Goal: Information Seeking & Learning: Learn about a topic

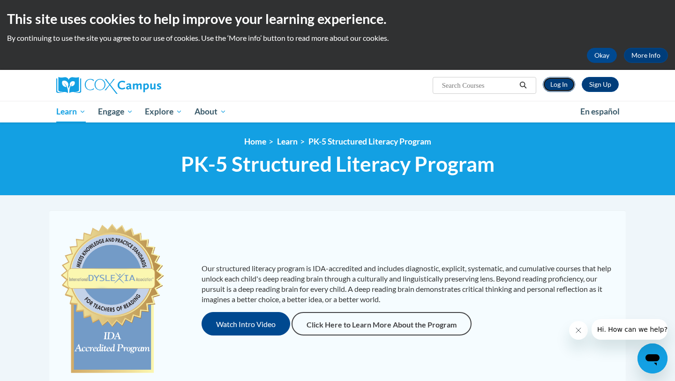
click at [557, 86] on link "Log In" at bounding box center [559, 84] width 32 height 15
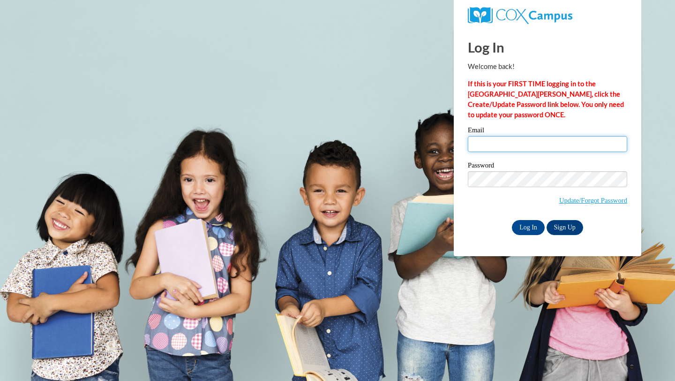
click at [481, 138] on input "Email" at bounding box center [547, 144] width 159 height 16
type input "[EMAIL_ADDRESS][DOMAIN_NAME]"
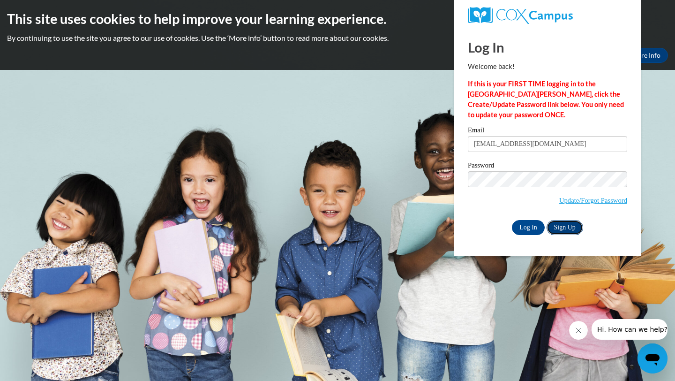
click at [558, 220] on link "Sign Up" at bounding box center [565, 227] width 37 height 15
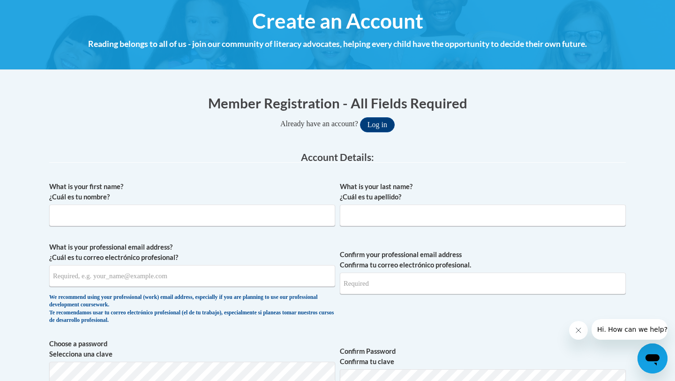
scroll to position [120, 0]
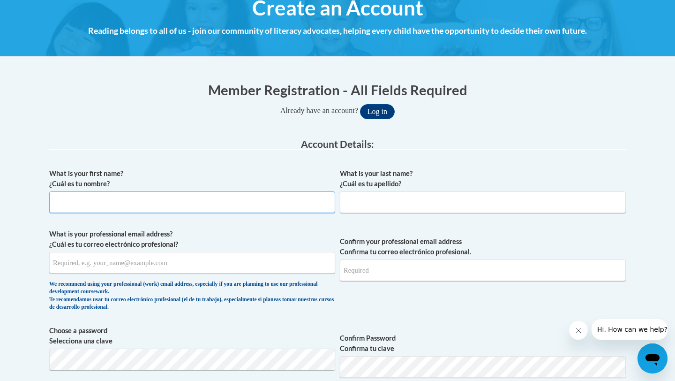
click at [188, 192] on input "What is your first name? ¿Cuál es tu nombre?" at bounding box center [192, 202] width 286 height 22
type input "[PERSON_NAME]"
type input "Dirks"
type input "dirksm7@iastate.edu"
type input "[EMAIL_ADDRESS][DOMAIN_NAME]"
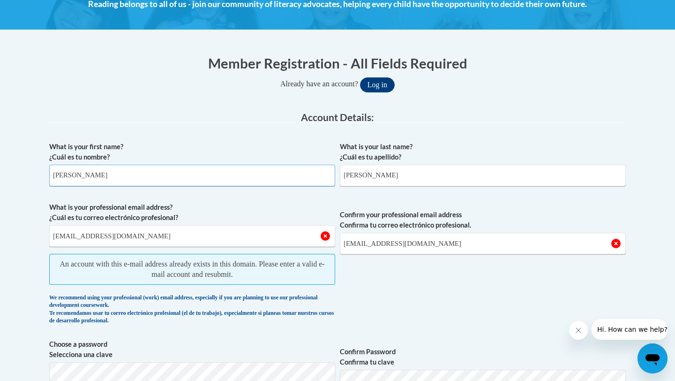
scroll to position [0, 0]
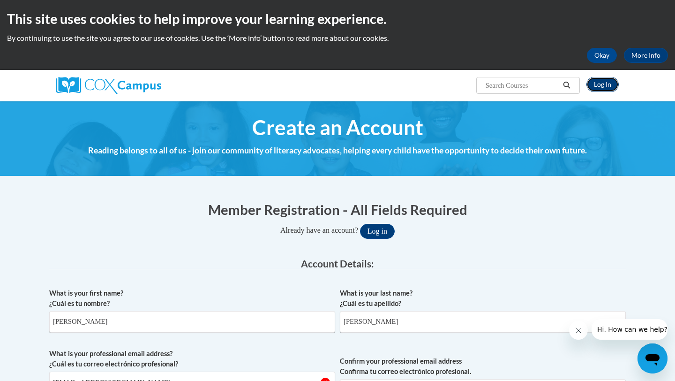
click at [597, 90] on link "Log In" at bounding box center [602, 84] width 32 height 15
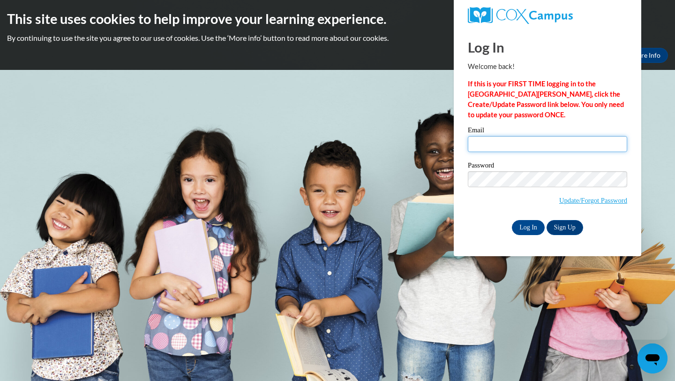
click at [536, 150] on input "Email" at bounding box center [547, 144] width 159 height 16
type input "[EMAIL_ADDRESS][DOMAIN_NAME]"
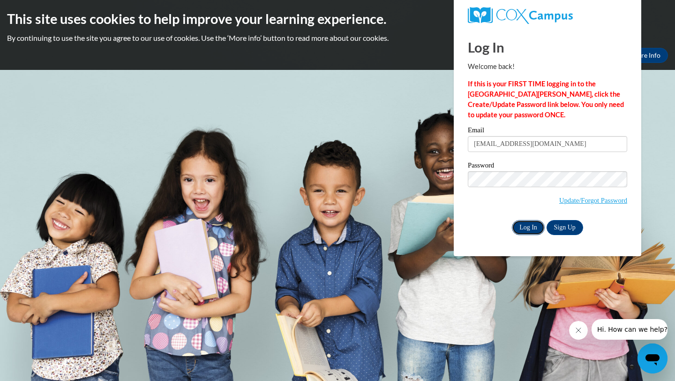
click at [531, 228] on input "Log In" at bounding box center [528, 227] width 33 height 15
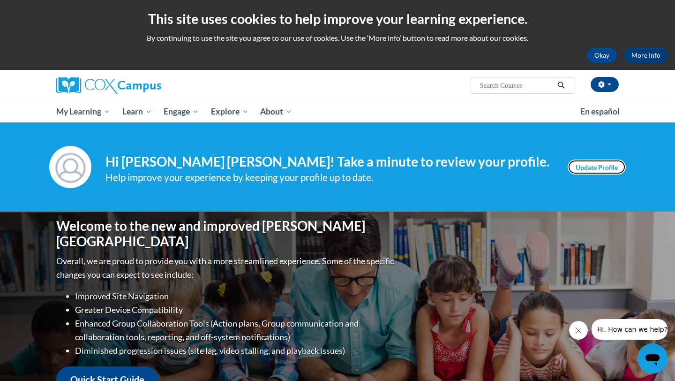
click at [594, 165] on link "Update Profile" at bounding box center [597, 166] width 58 height 15
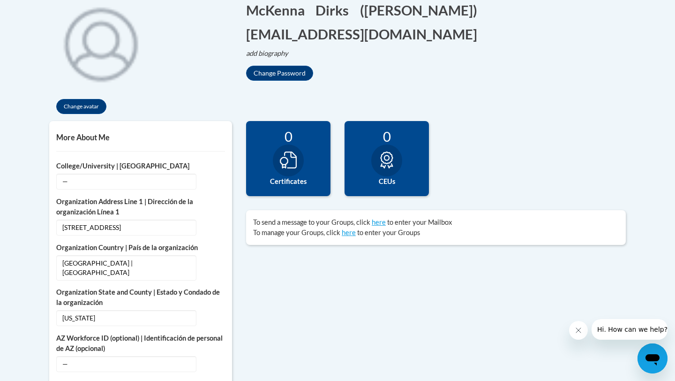
scroll to position [228, 0]
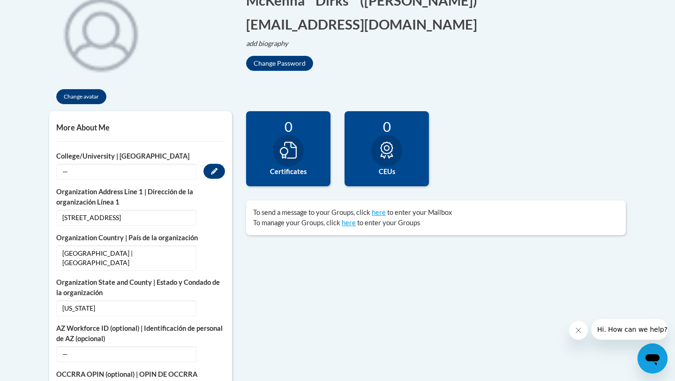
click at [165, 168] on span "—" at bounding box center [126, 172] width 140 height 16
click at [209, 173] on button "Edit" at bounding box center [214, 171] width 22 height 15
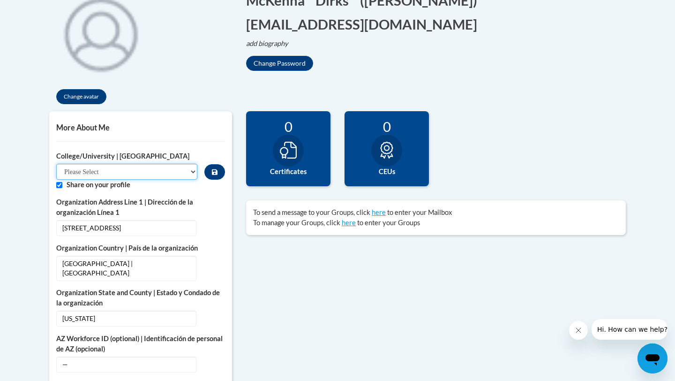
click at [176, 171] on select "Please Select College/University Staff | Empleado universitario College/Univers…" at bounding box center [126, 172] width 141 height 16
select select "99b32b07-cffc-426c-8bf6-0cd77760d84b"
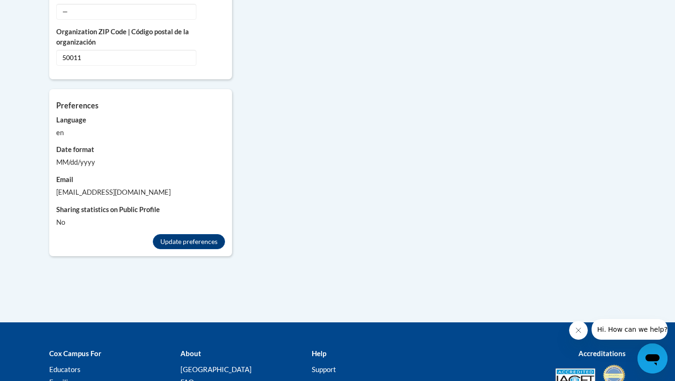
scroll to position [836, 0]
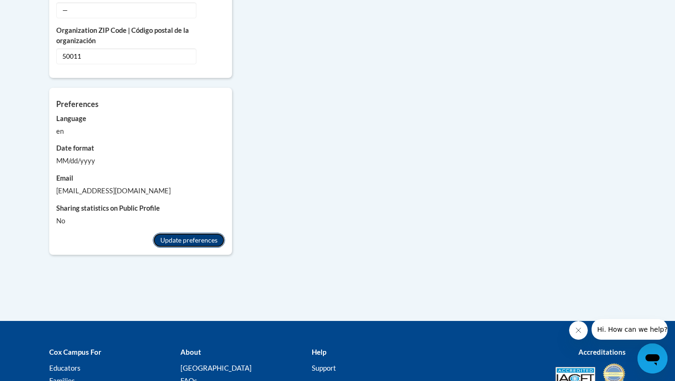
click at [161, 233] on button "Update preferences" at bounding box center [189, 240] width 72 height 15
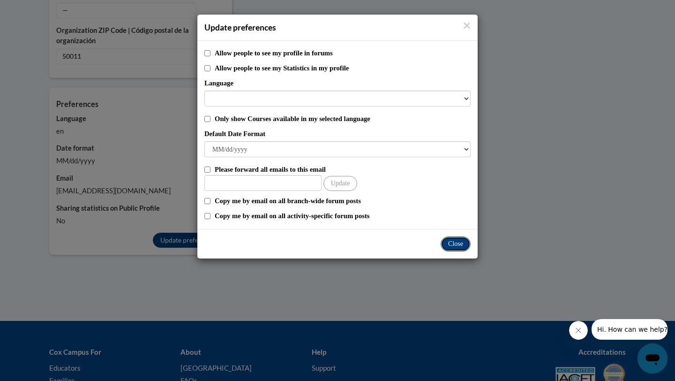
click at [453, 240] on button "Close" at bounding box center [456, 243] width 30 height 15
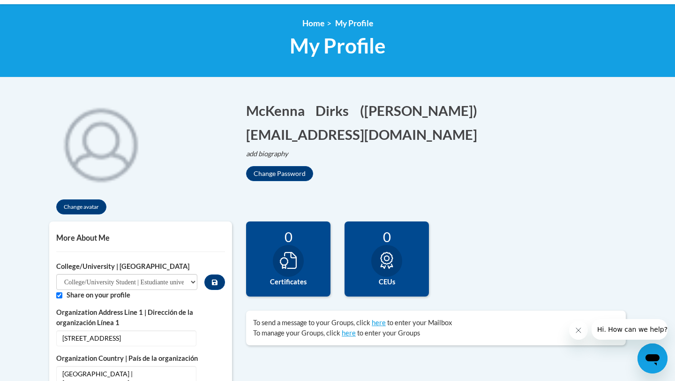
scroll to position [266, 0]
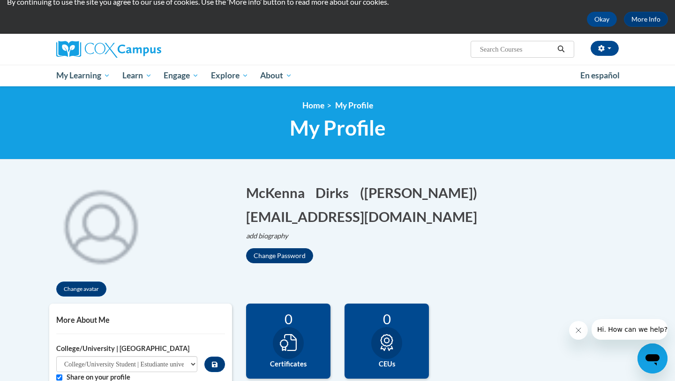
scroll to position [37, 0]
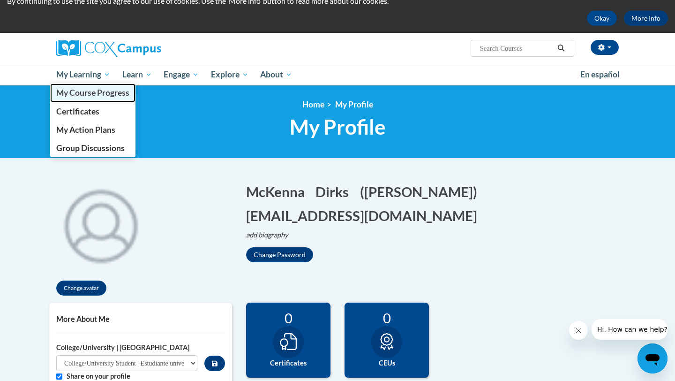
click at [90, 96] on span "My Course Progress" at bounding box center [92, 93] width 73 height 10
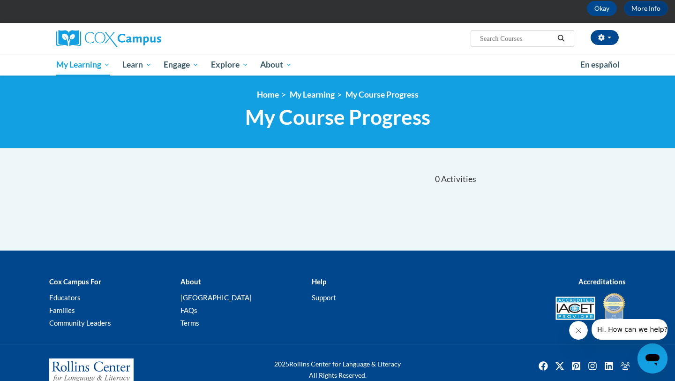
scroll to position [57, 0]
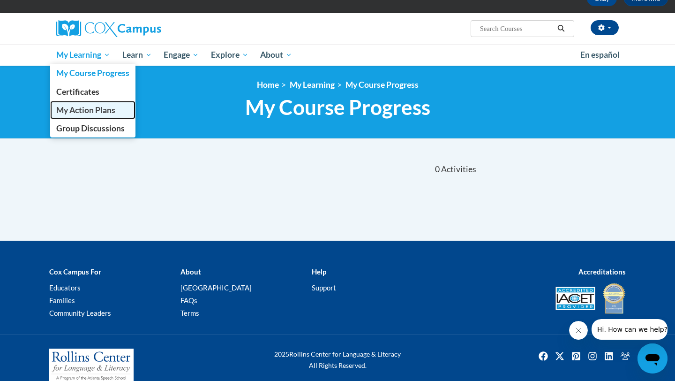
click at [79, 105] on span "My Action Plans" at bounding box center [85, 110] width 59 height 10
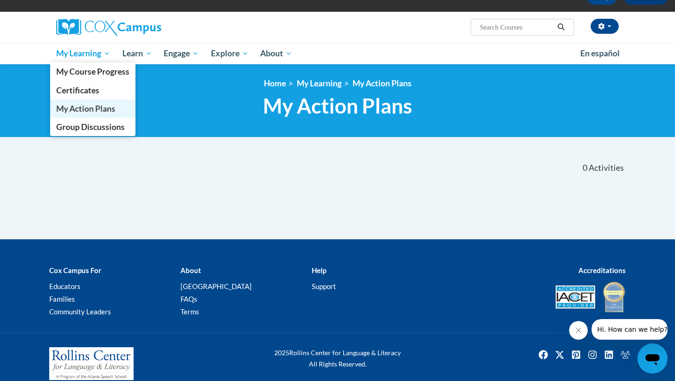
scroll to position [62, 0]
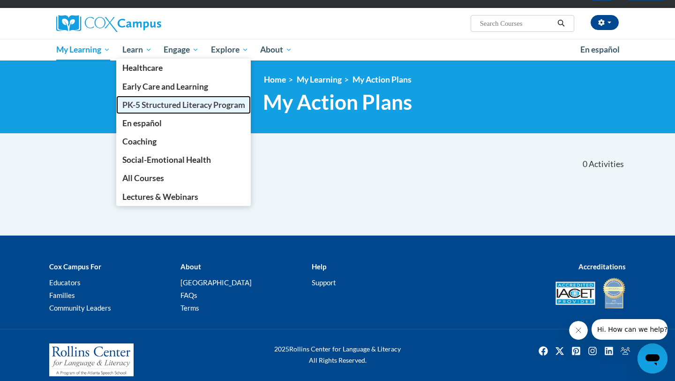
click at [136, 104] on span "PK-5 Structured Literacy Program" at bounding box center [183, 105] width 123 height 10
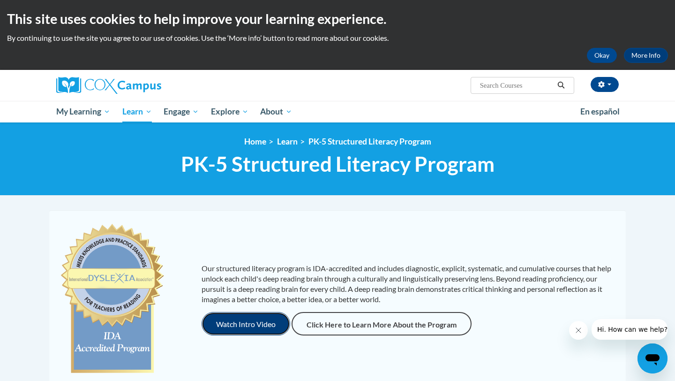
click at [245, 319] on button "Watch Intro Video" at bounding box center [246, 323] width 89 height 23
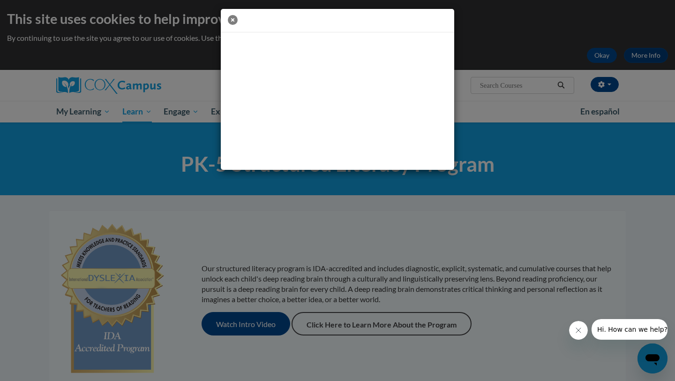
click at [233, 17] on icon "button" at bounding box center [233, 20] width 10 height 10
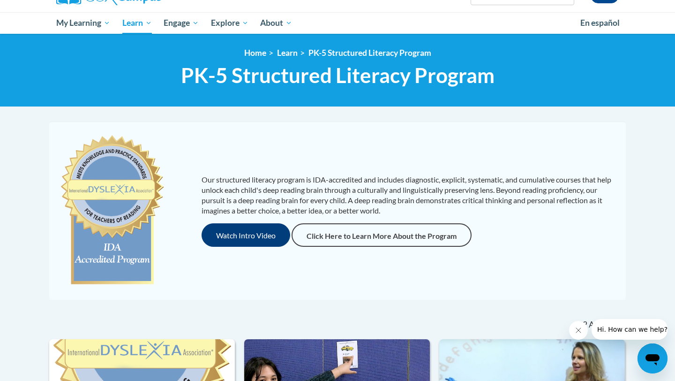
scroll to position [102, 0]
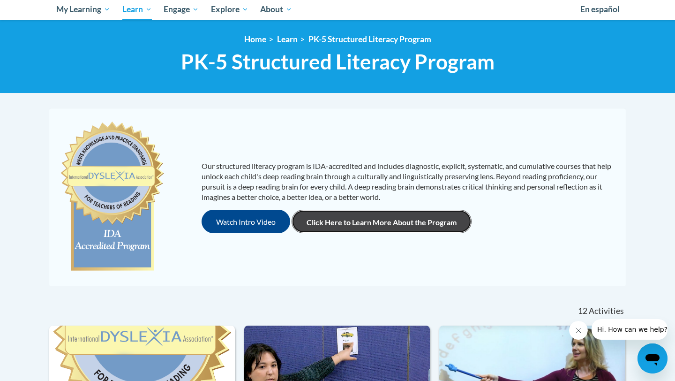
click at [334, 224] on link "Click Here to Learn More About the Program" at bounding box center [382, 221] width 180 height 23
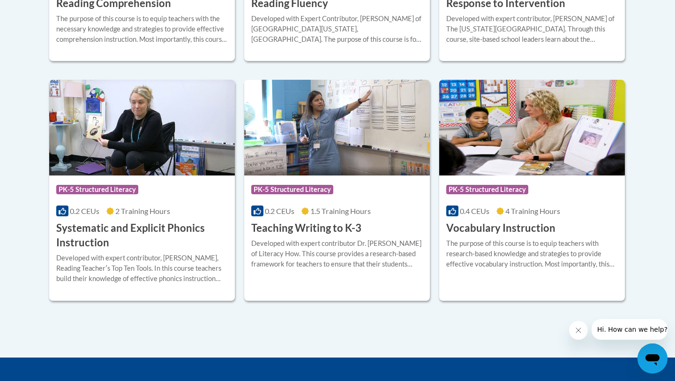
scroll to position [0, 0]
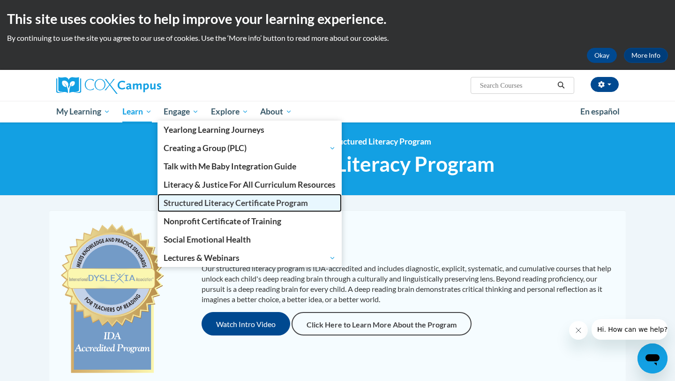
click at [184, 197] on link "Structured Literacy Certificate Program" at bounding box center [250, 203] width 184 height 18
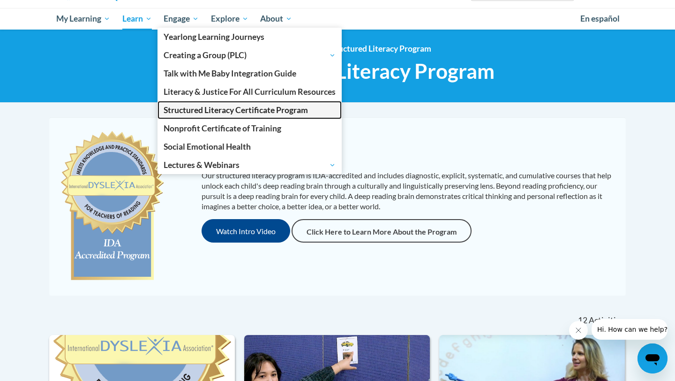
scroll to position [43, 0]
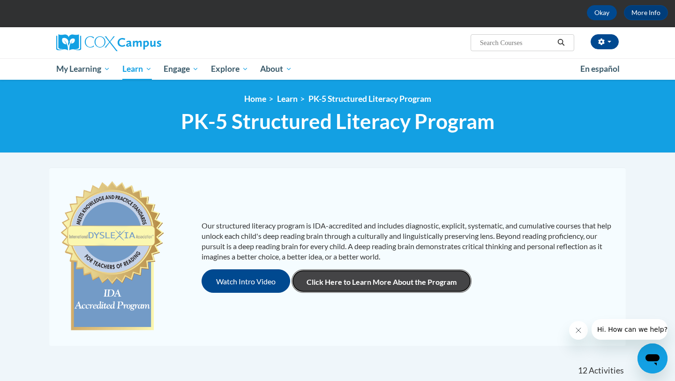
click at [361, 285] on link "Click Here to Learn More About the Program" at bounding box center [382, 280] width 180 height 23
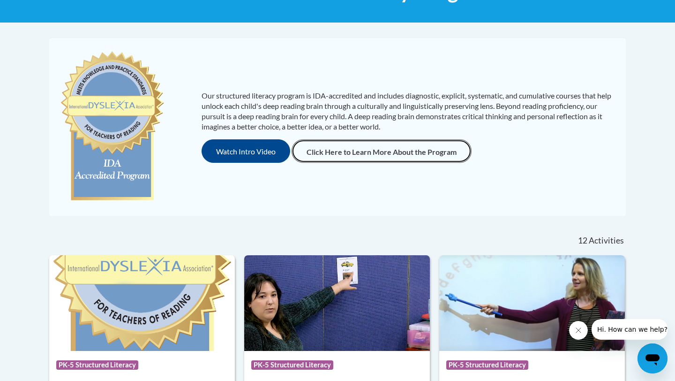
scroll to position [172, 0]
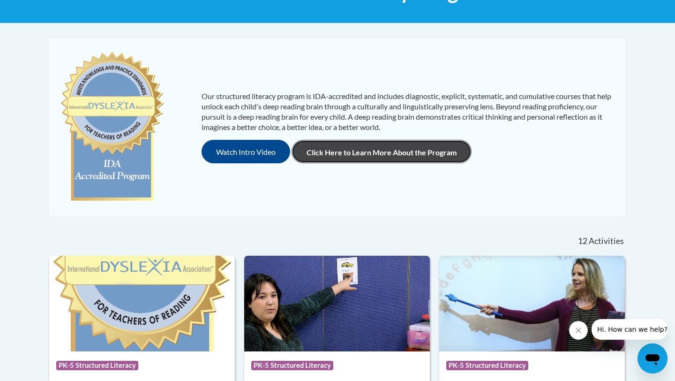
click at [354, 161] on link "Click Here to Learn More About the Program" at bounding box center [382, 151] width 180 height 23
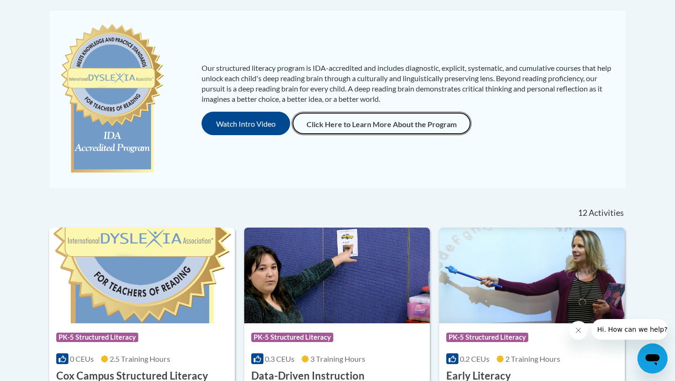
scroll to position [196, 0]
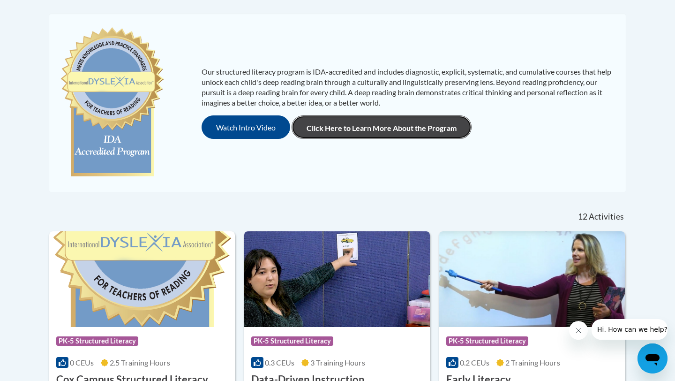
click at [351, 124] on link "Click Here to Learn More About the Program" at bounding box center [382, 126] width 180 height 23
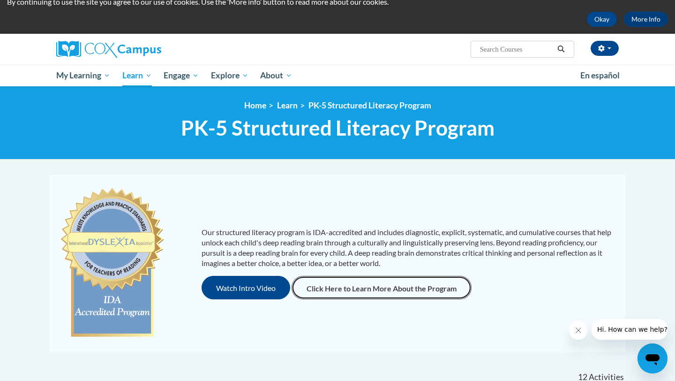
scroll to position [0, 0]
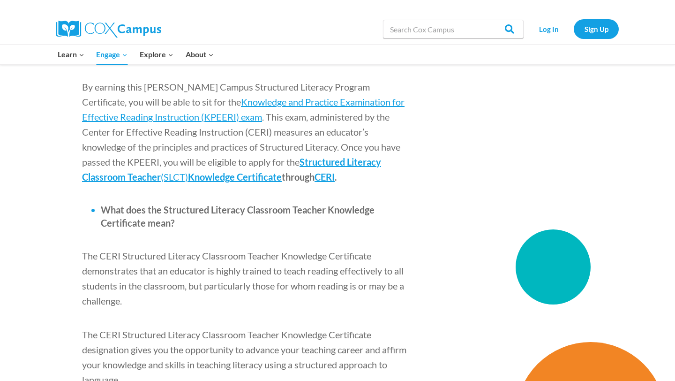
scroll to position [1065, 0]
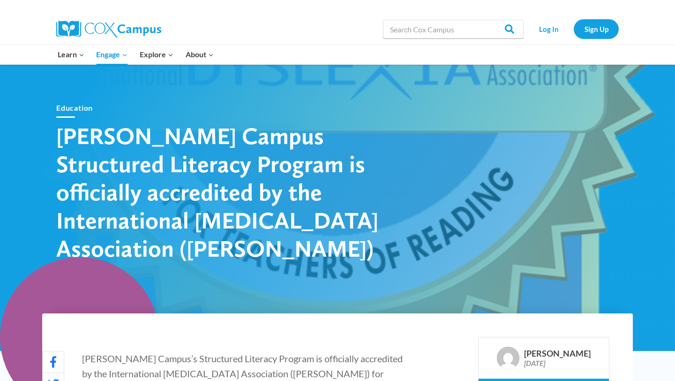
scroll to position [16, 0]
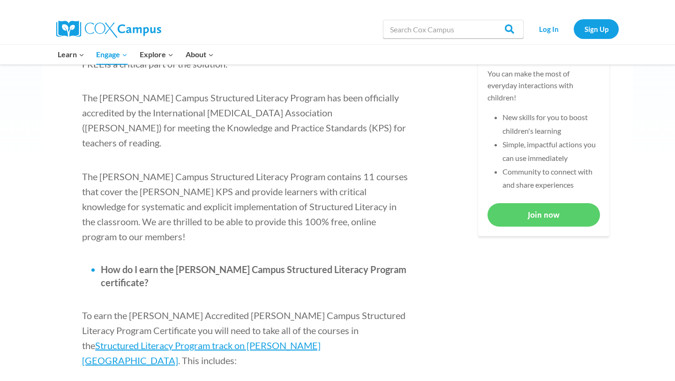
scroll to position [405, 0]
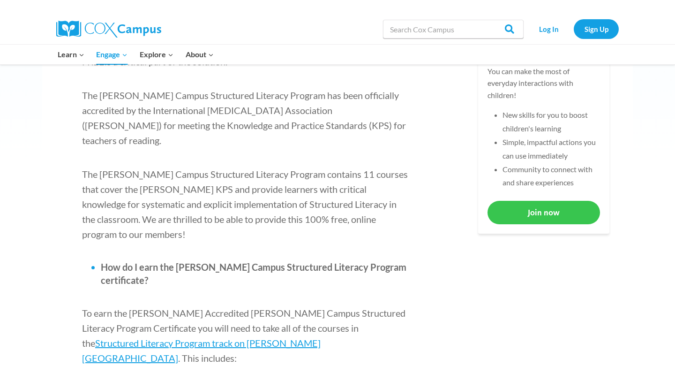
click at [540, 212] on link "Join now" at bounding box center [544, 212] width 113 height 23
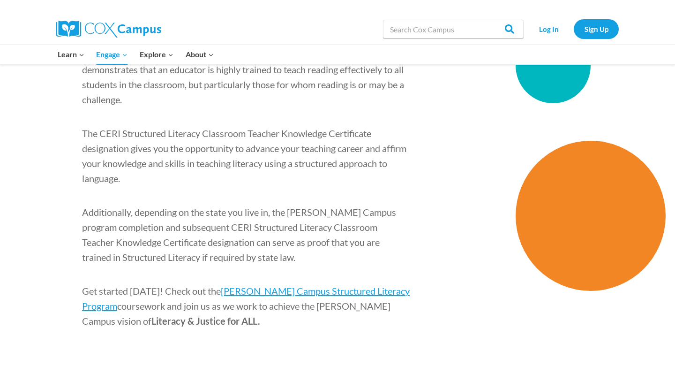
scroll to position [1363, 0]
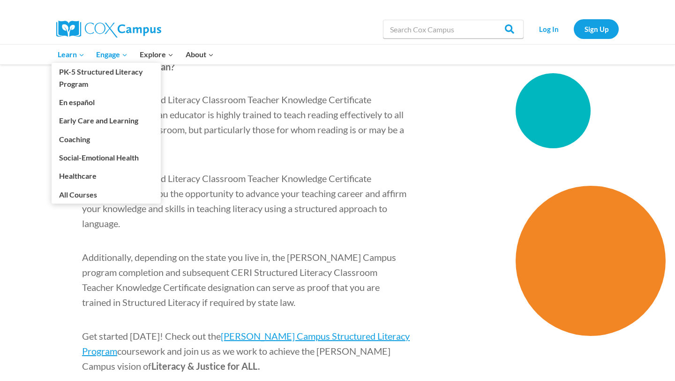
click at [84, 58] on icon "Expand" at bounding box center [81, 55] width 7 height 7
click at [84, 71] on link "PK-5 Structured Literacy Program" at bounding box center [106, 78] width 109 height 30
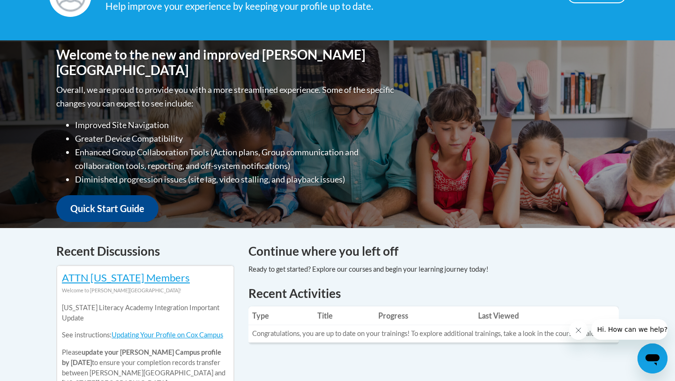
scroll to position [174, 0]
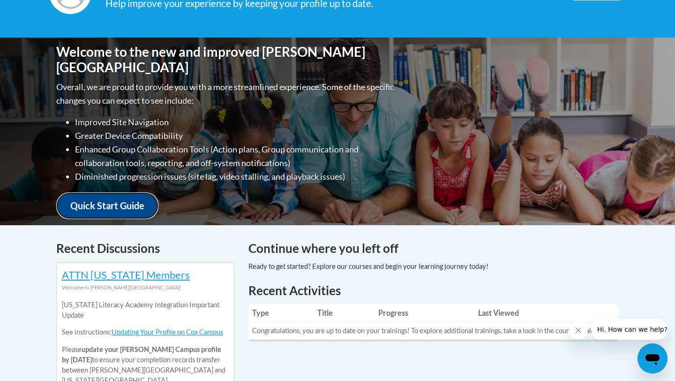
click at [124, 204] on link "Quick Start Guide" at bounding box center [107, 205] width 102 height 27
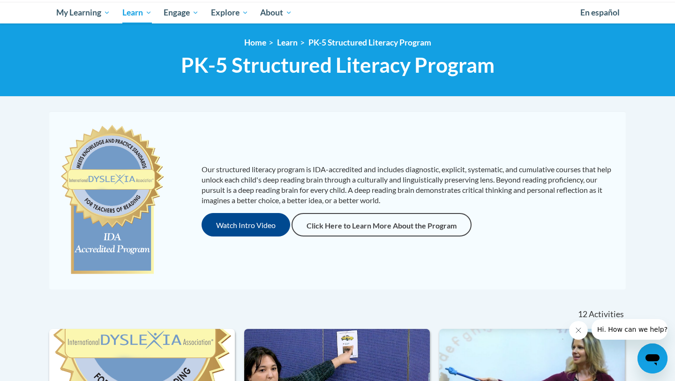
scroll to position [100, 0]
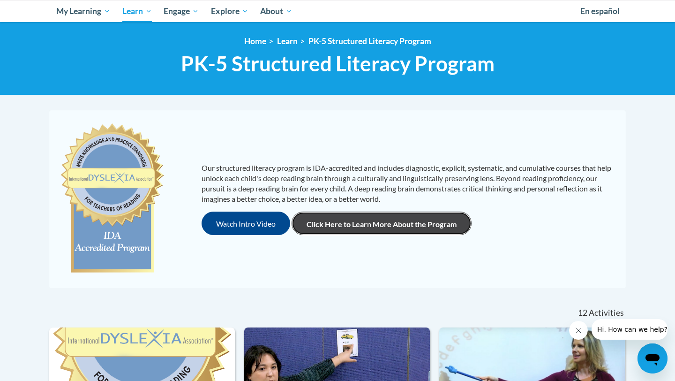
click at [374, 222] on link "Click Here to Learn More About the Program" at bounding box center [382, 222] width 180 height 23
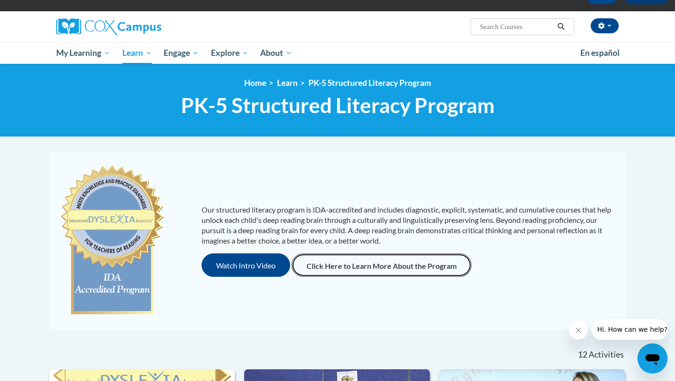
scroll to position [58, 0]
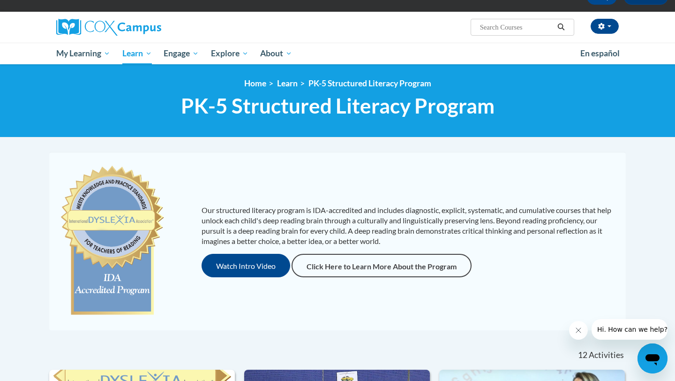
click at [110, 216] on img at bounding box center [112, 240] width 107 height 159
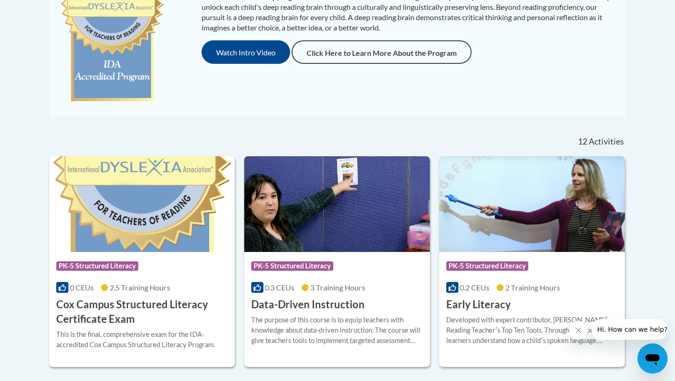
scroll to position [272, 0]
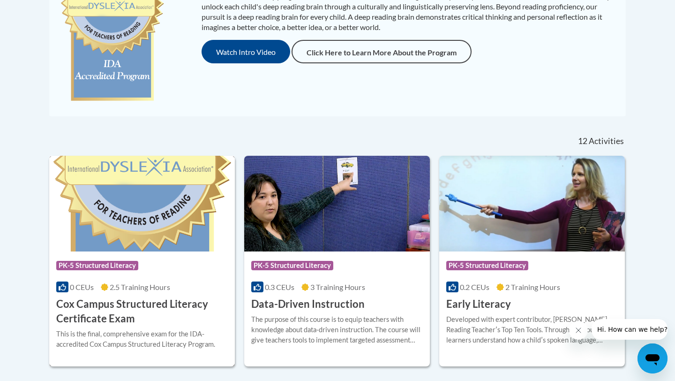
click at [111, 307] on h3 "Cox Campus Structured Literacy Certificate Exam" at bounding box center [142, 311] width 172 height 29
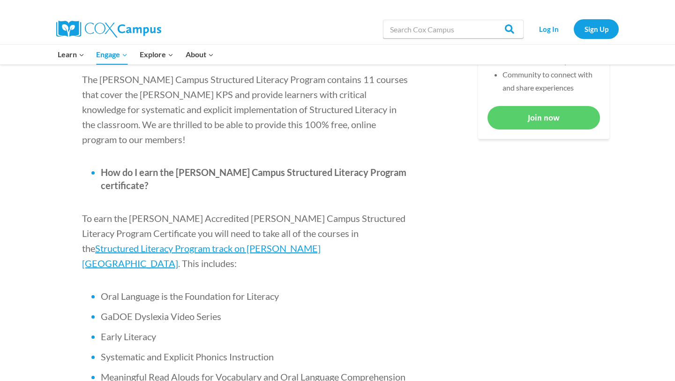
scroll to position [500, 0]
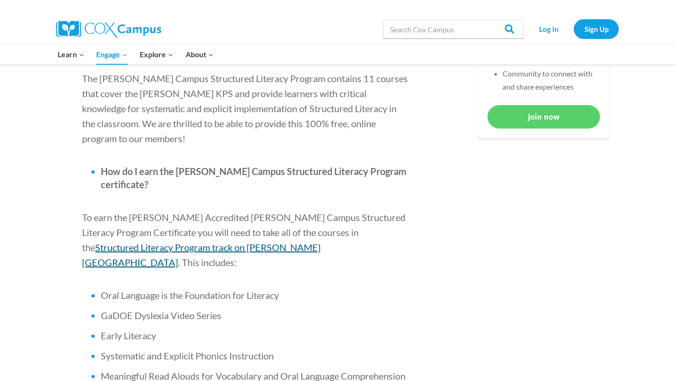
click at [321, 241] on span "Structured Literacy Program track on Cox Campus" at bounding box center [201, 254] width 239 height 26
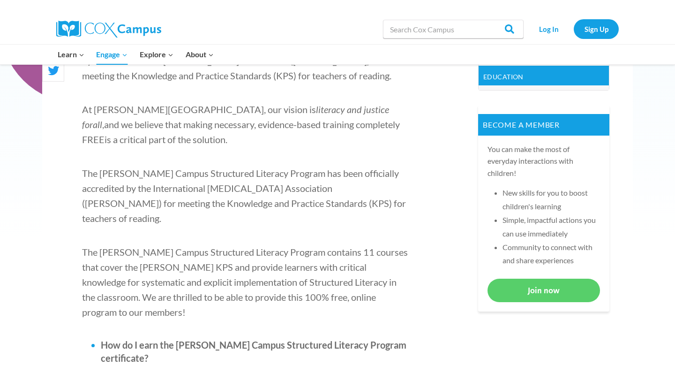
scroll to position [329, 0]
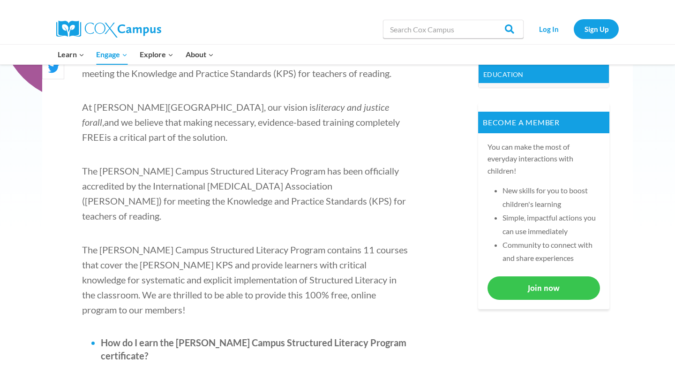
click at [504, 282] on link "Join now" at bounding box center [544, 287] width 113 height 23
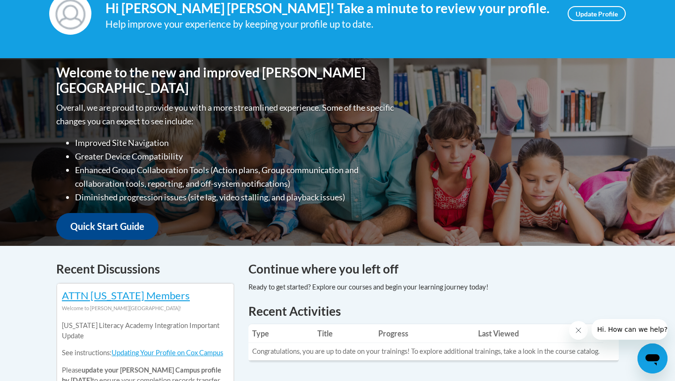
scroll to position [159, 0]
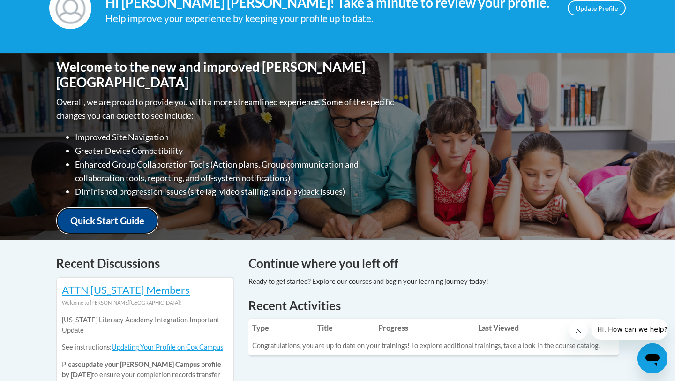
click at [144, 217] on link "Quick Start Guide" at bounding box center [107, 220] width 102 height 27
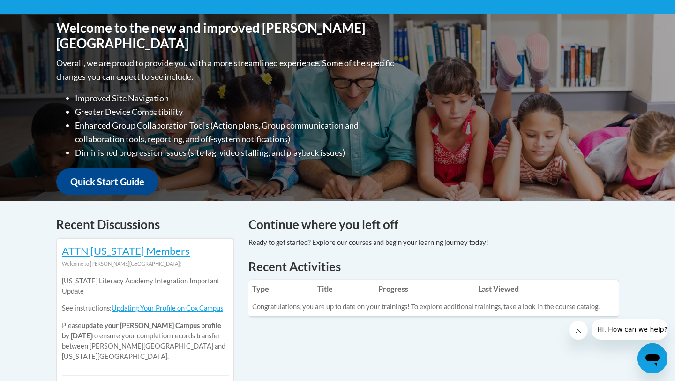
scroll to position [191, 0]
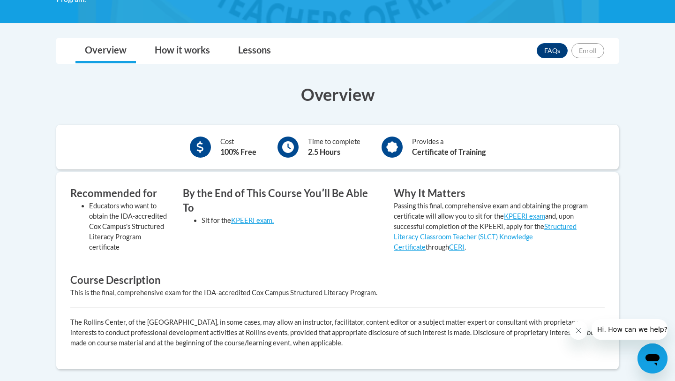
scroll to position [203, 0]
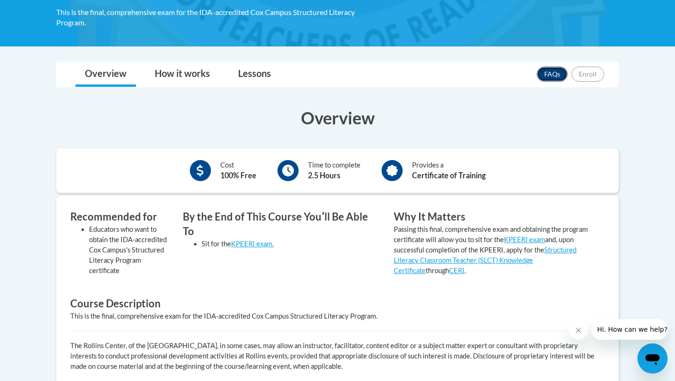
click at [557, 73] on link "FAQs" at bounding box center [552, 74] width 31 height 15
click at [168, 68] on link "How it works" at bounding box center [182, 74] width 74 height 25
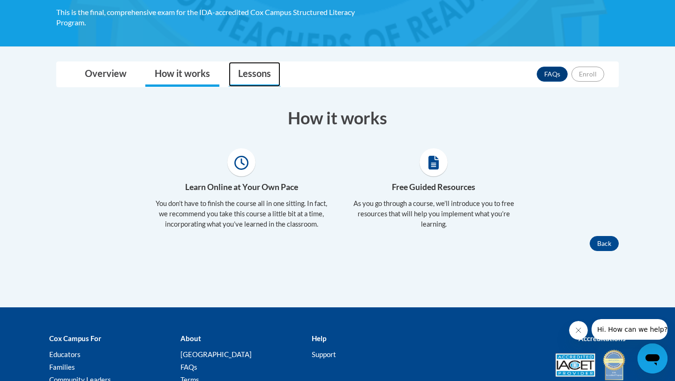
click at [250, 72] on link "Lessons" at bounding box center [255, 74] width 52 height 25
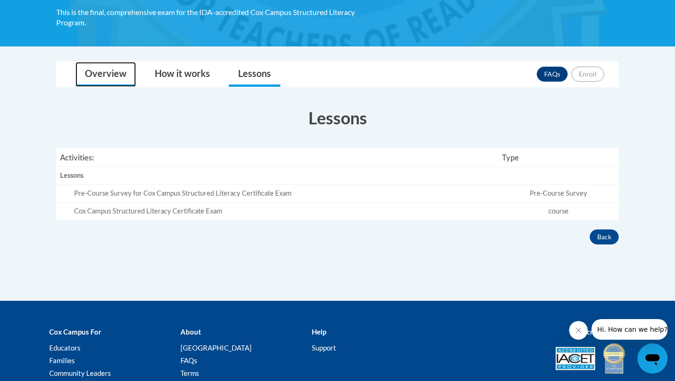
click at [125, 81] on link "Overview" at bounding box center [105, 74] width 60 height 25
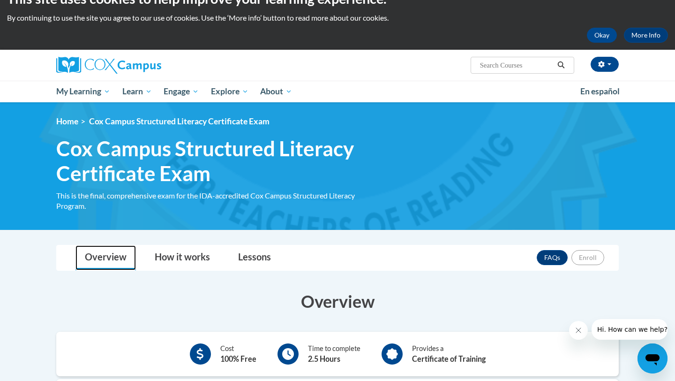
scroll to position [0, 0]
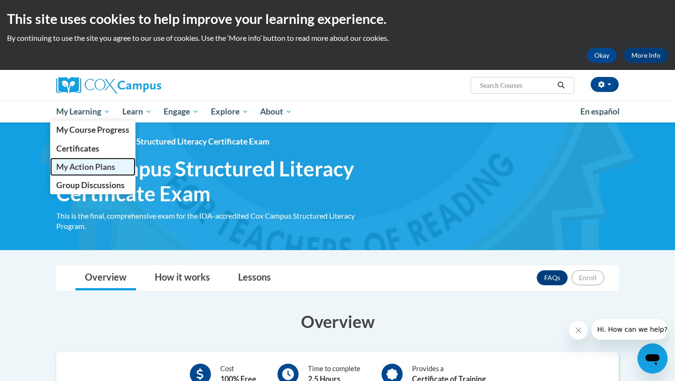
click at [91, 160] on link "My Action Plans" at bounding box center [92, 167] width 85 height 18
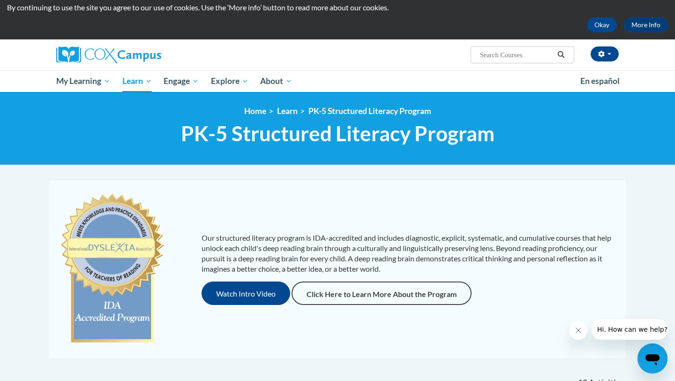
scroll to position [49, 0]
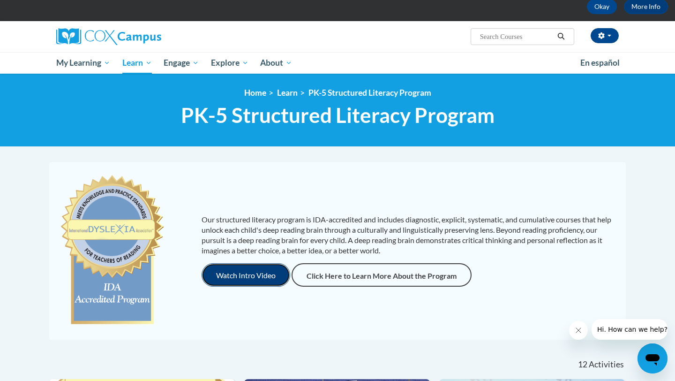
click at [271, 276] on button "Watch Intro Video" at bounding box center [246, 274] width 89 height 23
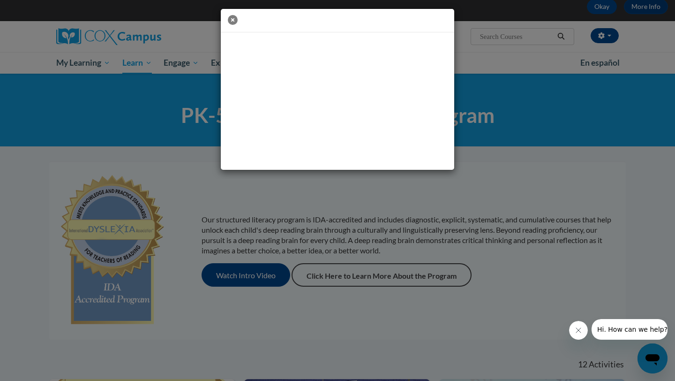
click at [234, 24] on icon "button" at bounding box center [233, 20] width 10 height 10
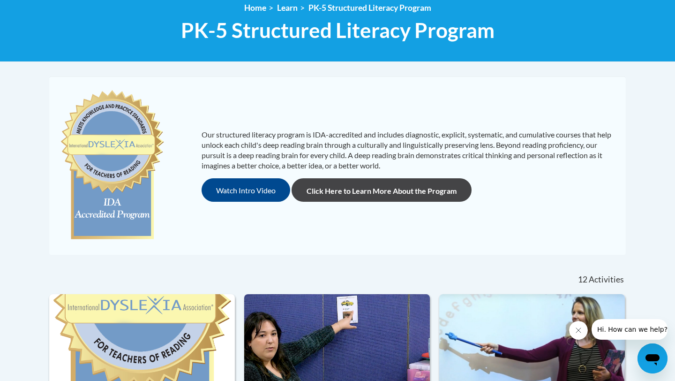
scroll to position [125, 0]
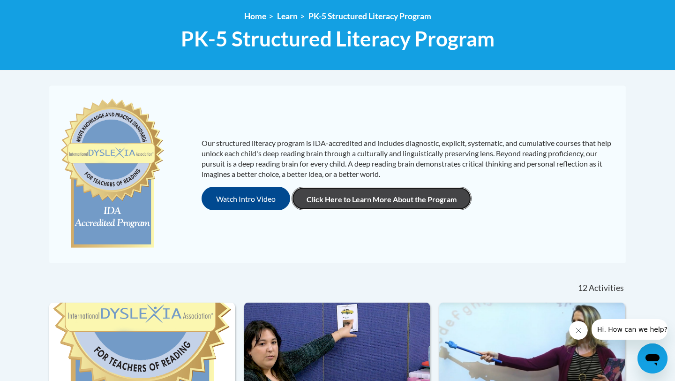
click at [354, 199] on link "Click Here to Learn More About the Program" at bounding box center [382, 198] width 180 height 23
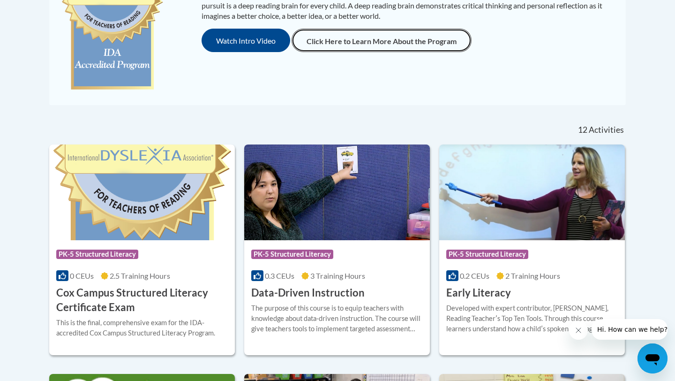
scroll to position [294, 0]
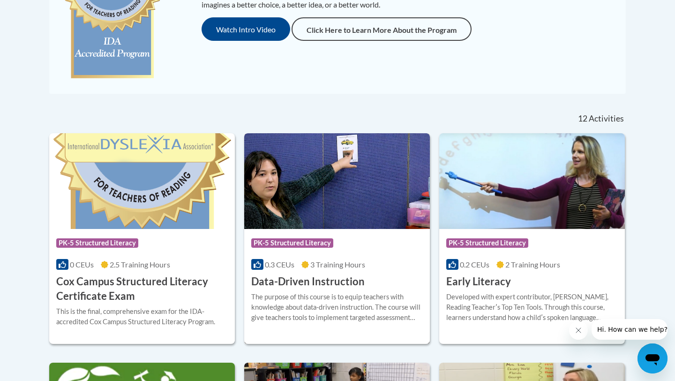
click at [341, 226] on img at bounding box center [337, 181] width 186 height 96
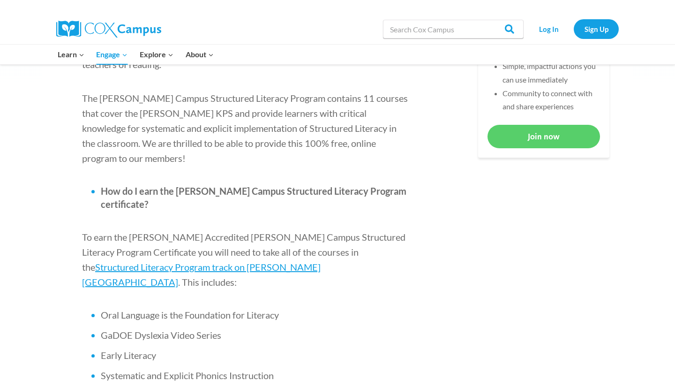
scroll to position [484, 0]
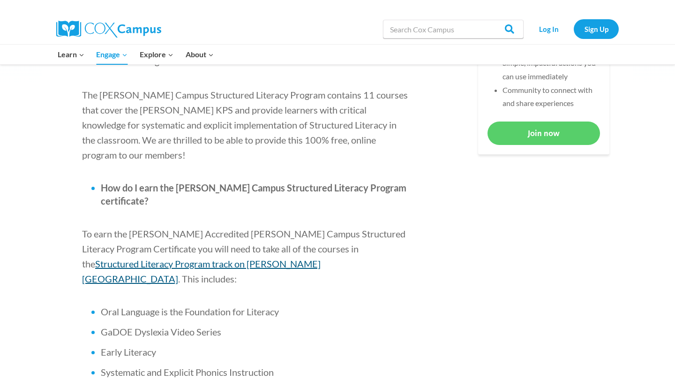
click at [321, 258] on span "Structured Literacy Program track on [PERSON_NAME][GEOGRAPHIC_DATA]" at bounding box center [201, 271] width 239 height 26
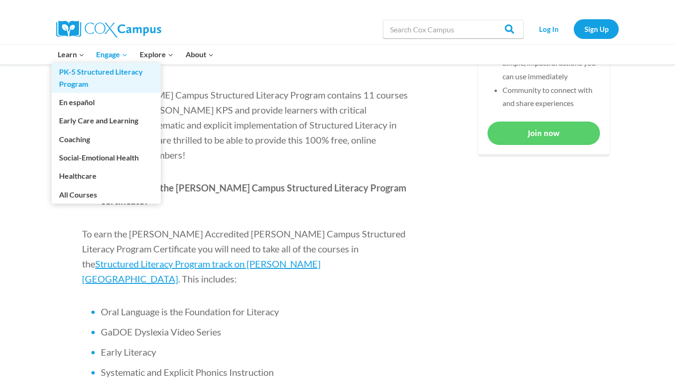
click at [77, 75] on link "PK-5 Structured Literacy Program" at bounding box center [106, 78] width 109 height 30
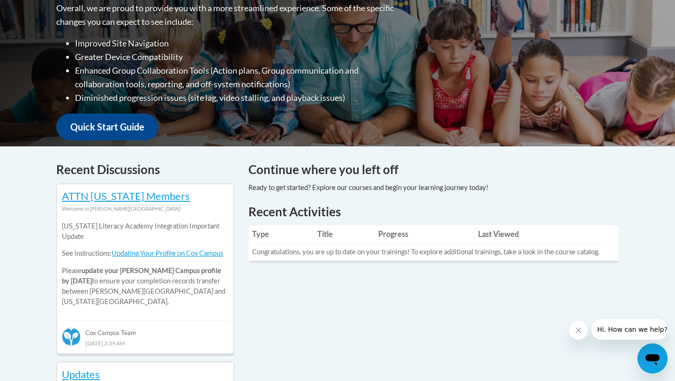
scroll to position [251, 0]
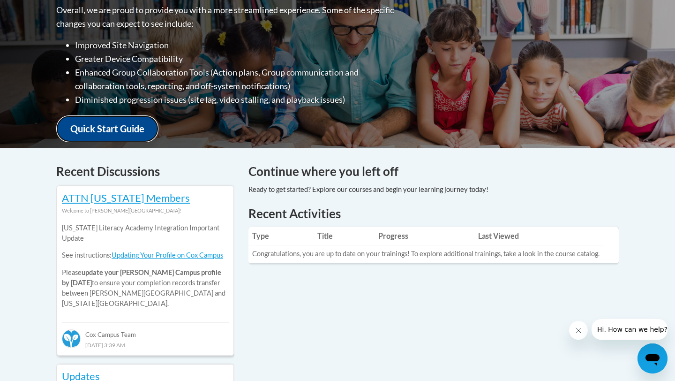
click at [120, 125] on link "Quick Start Guide" at bounding box center [107, 128] width 102 height 27
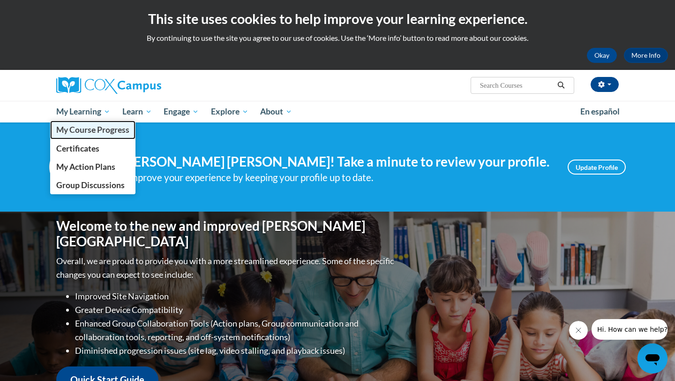
click at [99, 130] on span "My Course Progress" at bounding box center [92, 130] width 73 height 10
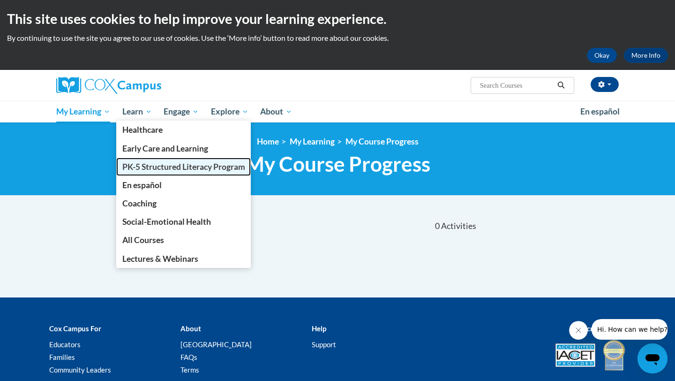
click at [145, 170] on span "PK-5 Structured Literacy Program" at bounding box center [183, 167] width 123 height 10
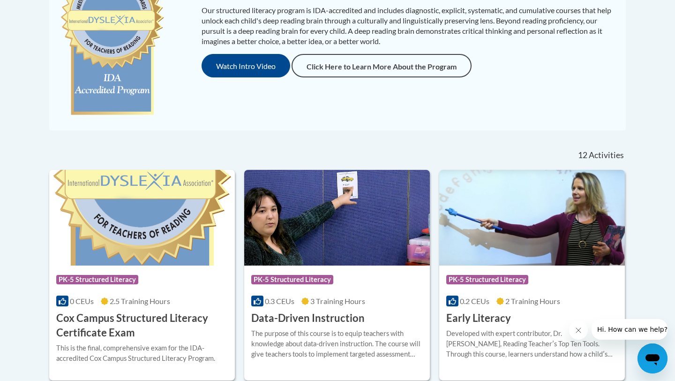
scroll to position [260, 0]
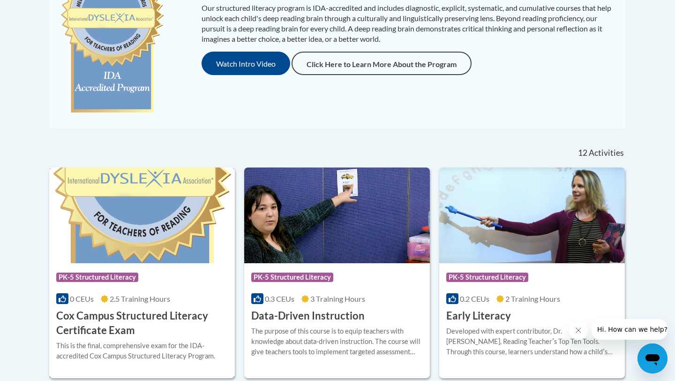
click at [135, 214] on img at bounding box center [142, 215] width 186 height 96
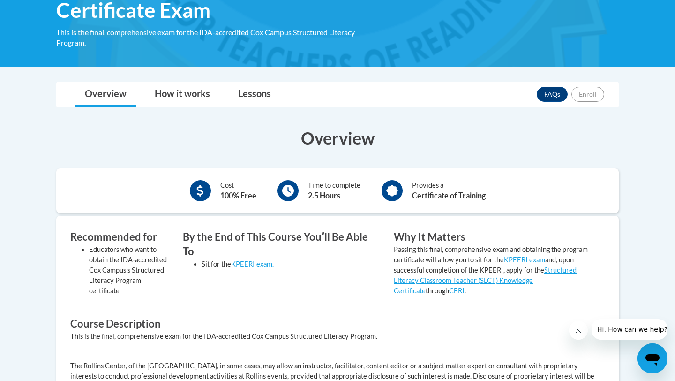
scroll to position [185, 0]
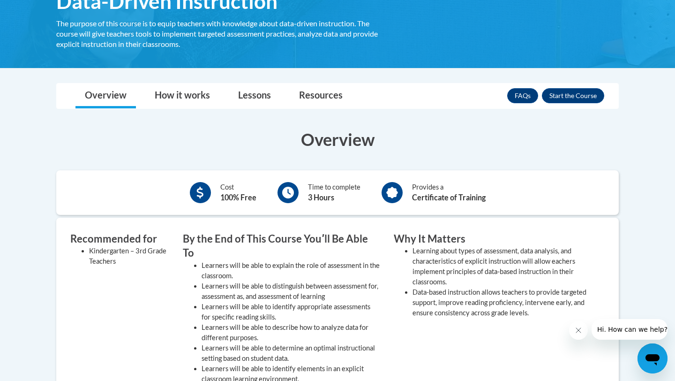
scroll to position [174, 0]
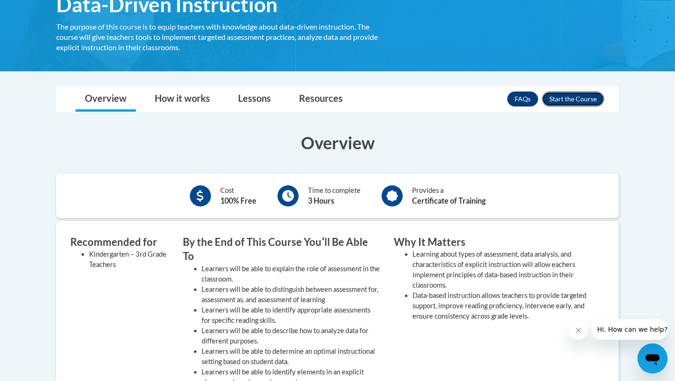
click at [571, 92] on button "Enroll" at bounding box center [573, 98] width 62 height 15
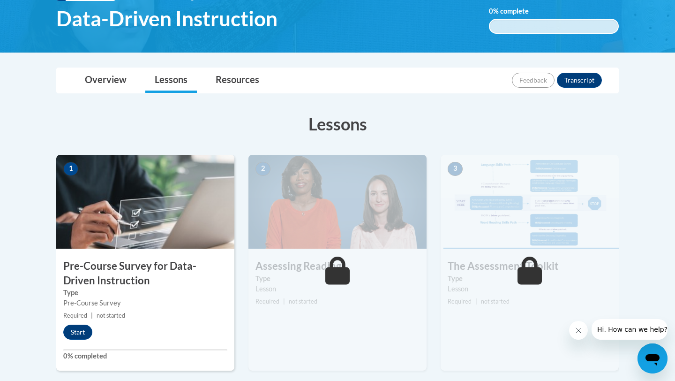
scroll to position [171, 0]
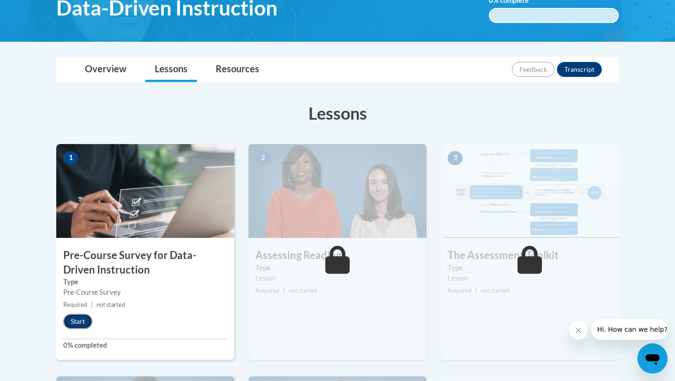
click at [84, 324] on button "Start" at bounding box center [77, 321] width 29 height 15
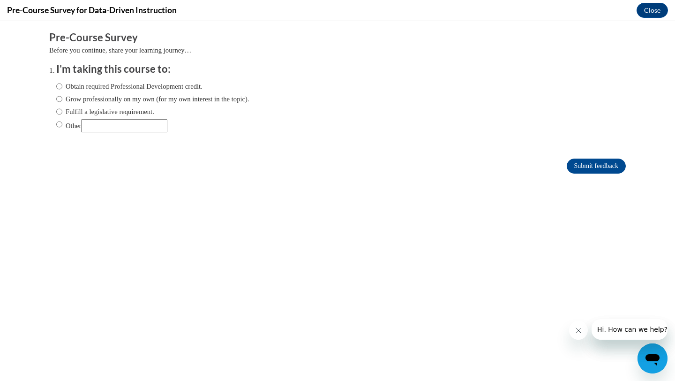
scroll to position [0, 0]
click at [69, 110] on label "Fulfill a legislative requirement." at bounding box center [105, 111] width 98 height 10
click at [62, 110] on input "Fulfill a legislative requirement." at bounding box center [59, 111] width 6 height 10
radio input "true"
click at [574, 161] on input "Submit feedback" at bounding box center [596, 165] width 59 height 15
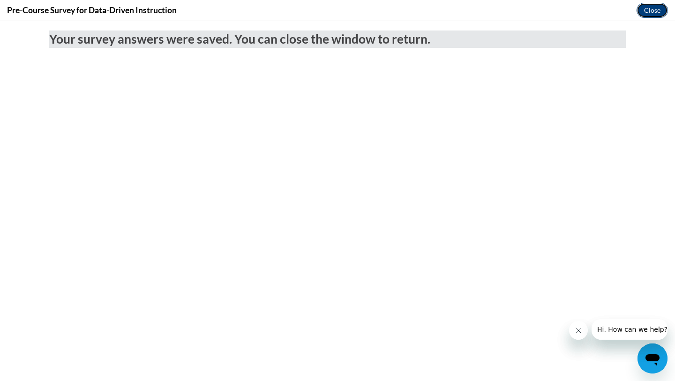
click at [644, 11] on button "Close" at bounding box center [652, 10] width 31 height 15
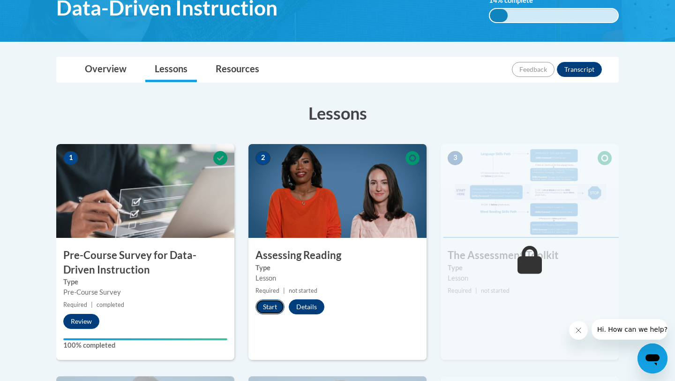
click at [273, 308] on button "Start" at bounding box center [269, 306] width 29 height 15
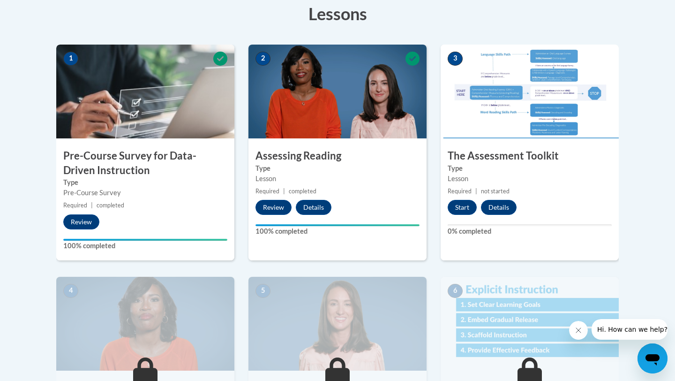
scroll to position [268, 0]
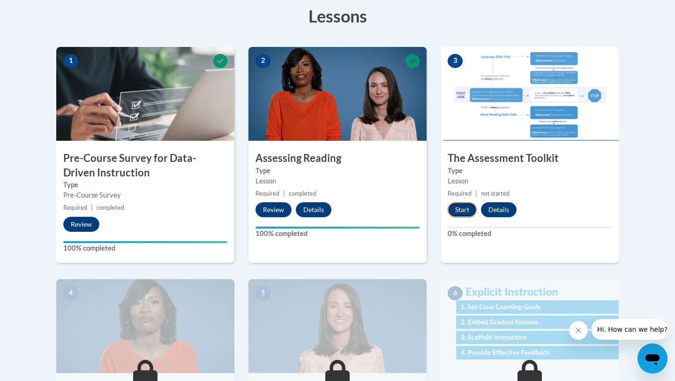
click at [457, 212] on button "Start" at bounding box center [462, 209] width 29 height 15
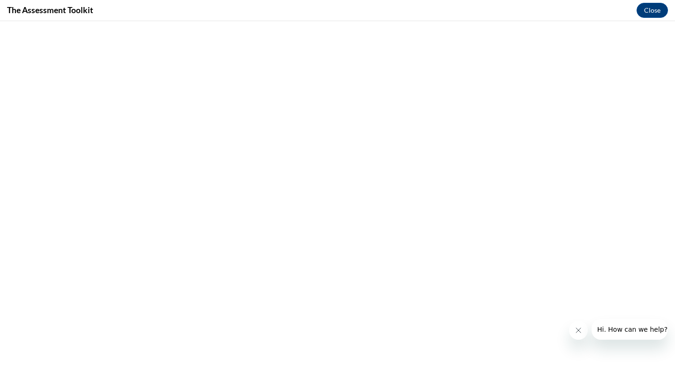
click at [578, 331] on icon "Close message from company" at bounding box center [579, 330] width 8 height 8
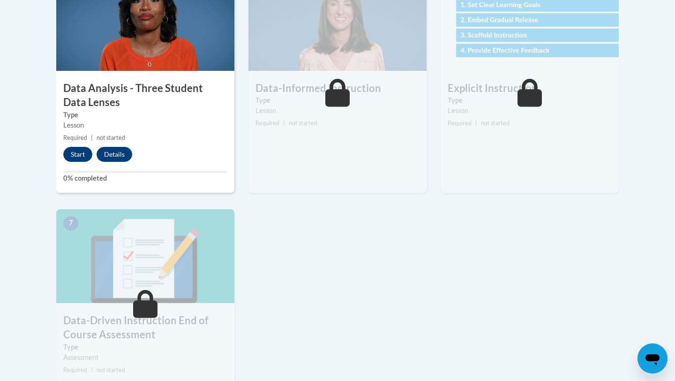
scroll to position [570, 0]
click at [71, 154] on button "Start" at bounding box center [77, 154] width 29 height 15
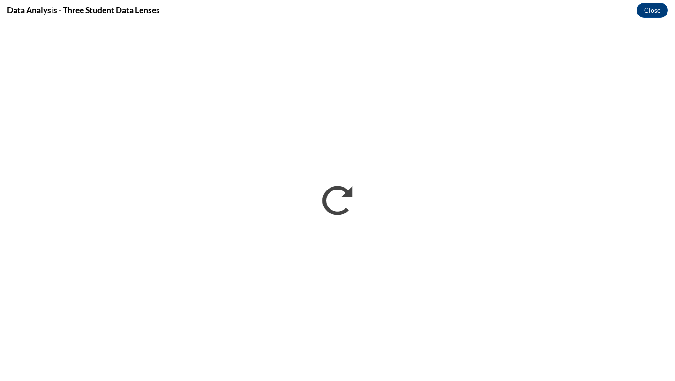
scroll to position [0, 0]
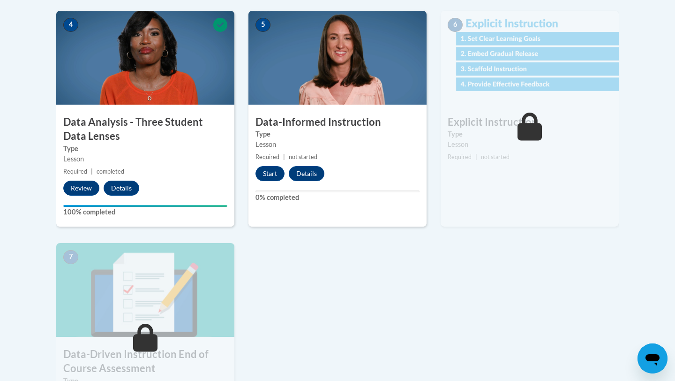
scroll to position [547, 0]
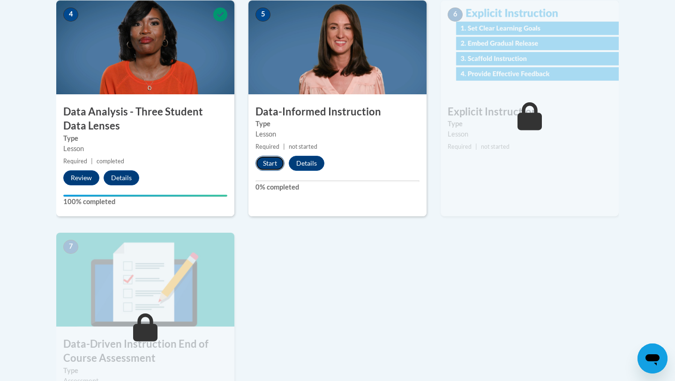
click at [272, 160] on button "Start" at bounding box center [269, 163] width 29 height 15
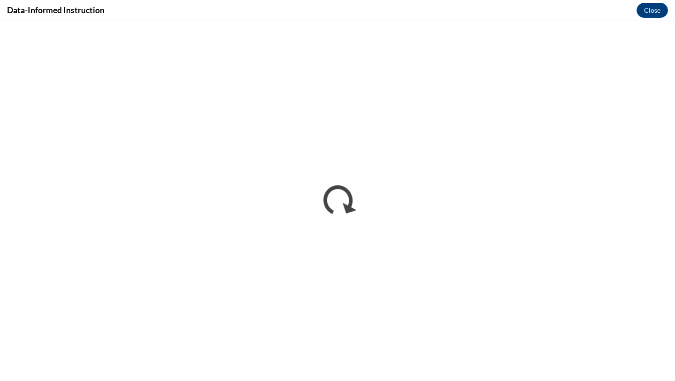
scroll to position [0, 0]
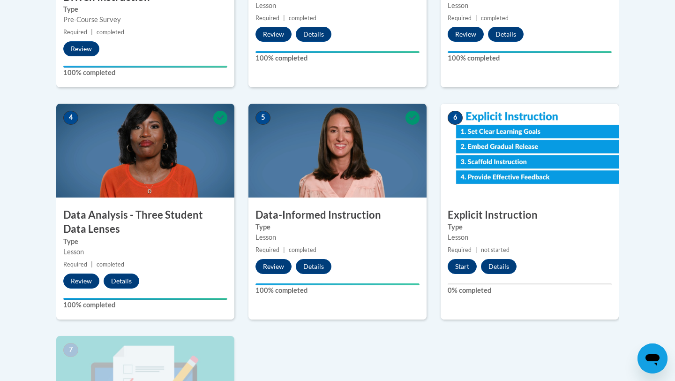
scroll to position [444, 0]
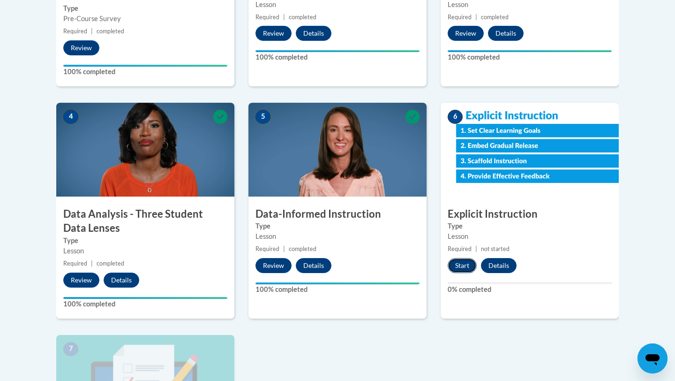
click at [466, 266] on button "Start" at bounding box center [462, 265] width 29 height 15
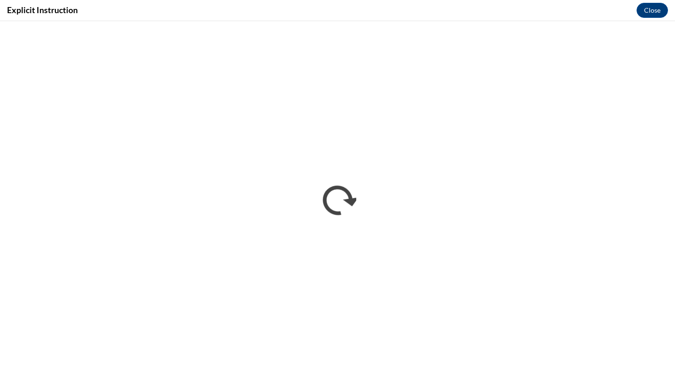
scroll to position [0, 0]
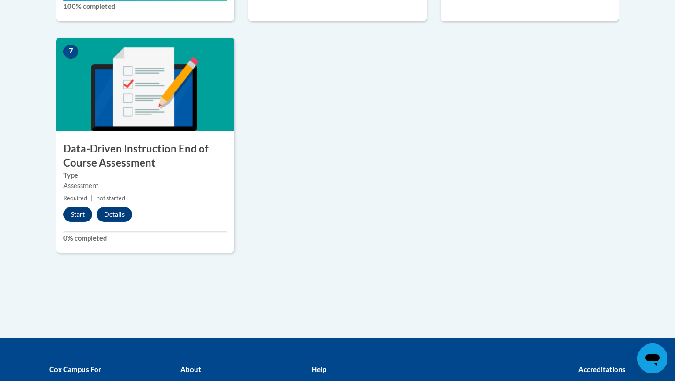
scroll to position [791, 0]
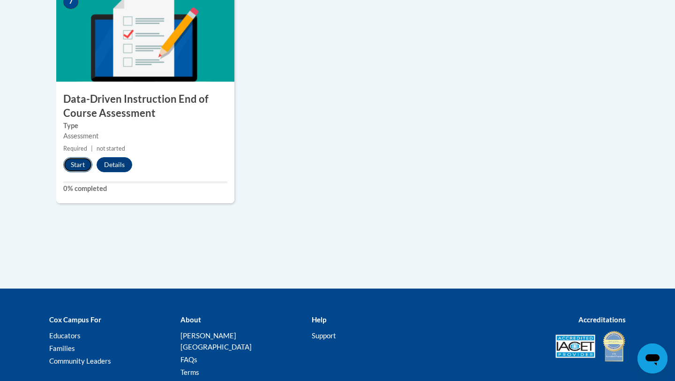
click at [82, 168] on button "Start" at bounding box center [77, 164] width 29 height 15
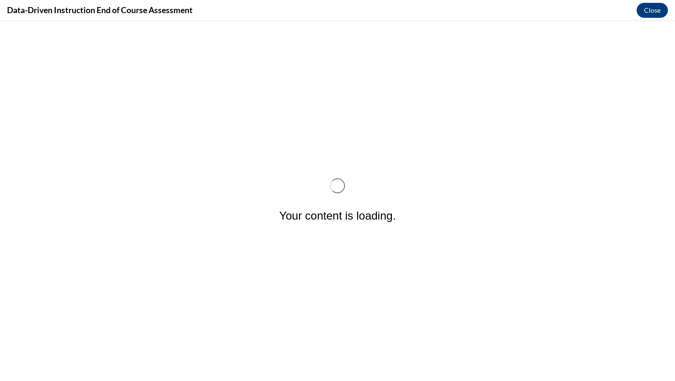
scroll to position [0, 0]
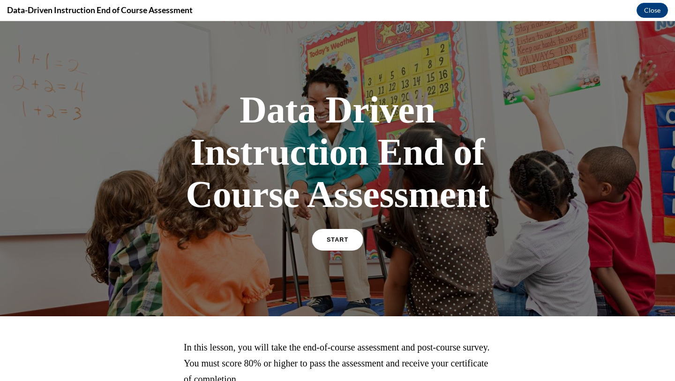
click at [326, 237] on link "START" at bounding box center [337, 240] width 51 height 22
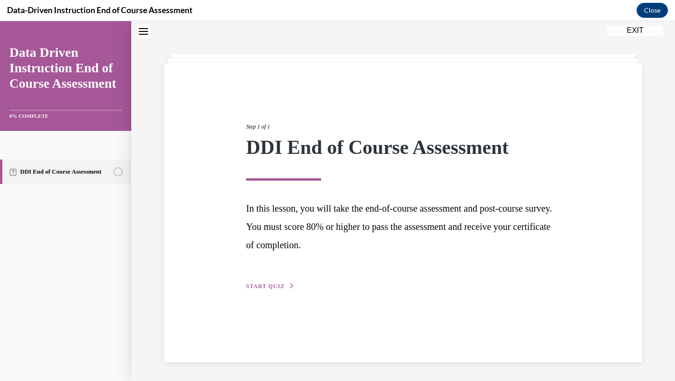
scroll to position [29, 0]
click at [280, 284] on span "START QUIZ" at bounding box center [265, 286] width 38 height 7
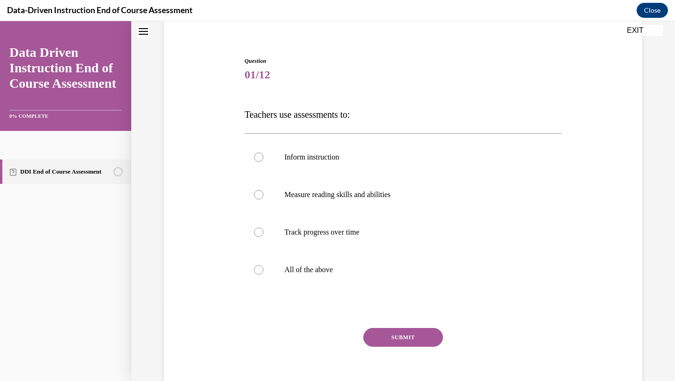
scroll to position [83, 0]
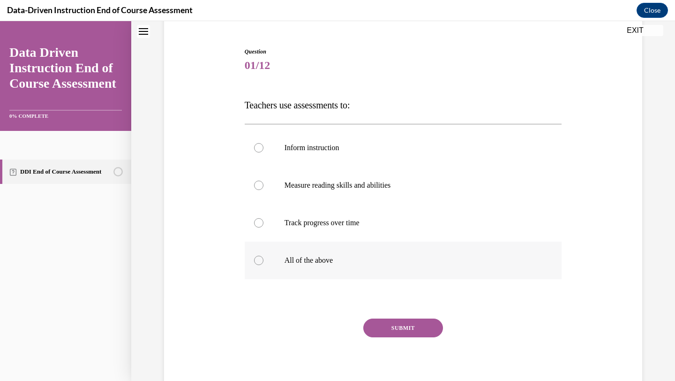
click at [260, 255] on div at bounding box center [258, 259] width 9 height 9
click at [260, 255] on input "All of the above" at bounding box center [258, 259] width 9 height 9
radio input "true"
click at [373, 322] on button "SUBMIT" at bounding box center [403, 327] width 80 height 19
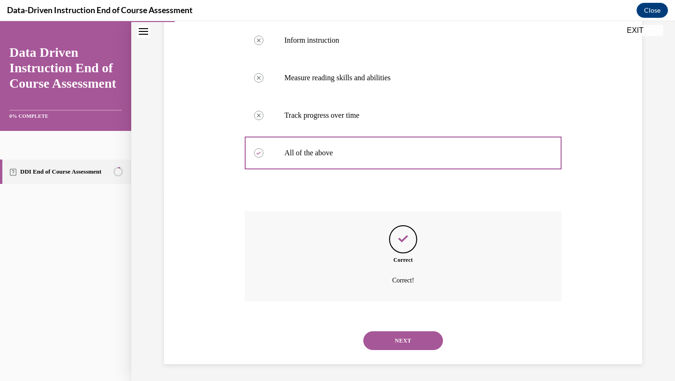
scroll to position [192, 0]
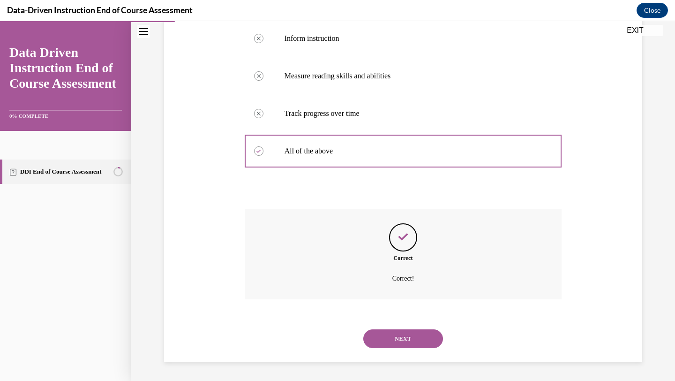
click at [379, 334] on button "NEXT" at bounding box center [403, 338] width 80 height 19
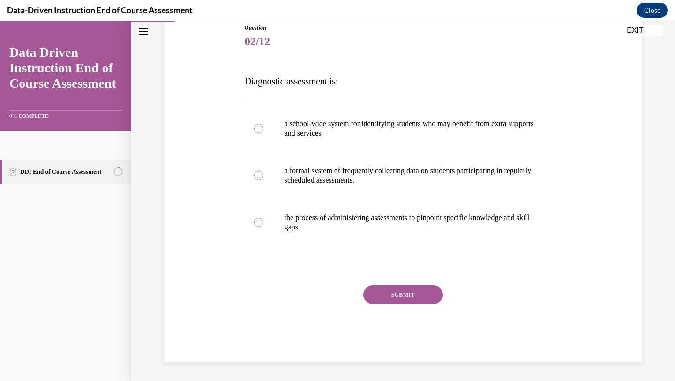
scroll to position [104, 0]
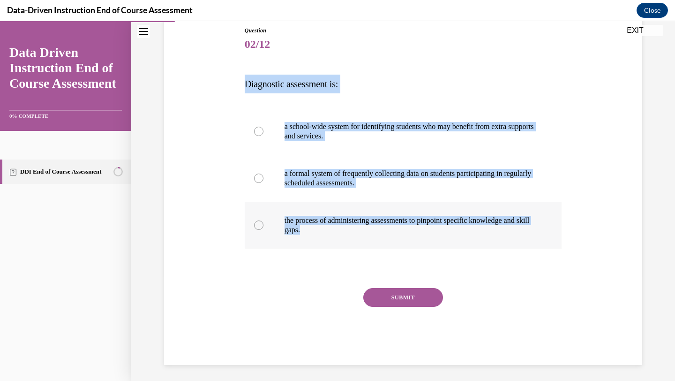
drag, startPoint x: 240, startPoint y: 83, endPoint x: 443, endPoint y: 241, distance: 257.4
click at [443, 241] on div "Question 02/12 Diagnostic assessment is: a school-wide system for identifying s…" at bounding box center [403, 181] width 483 height 367
copy div "Diagnostic assessment is: a school-wide system for identifying students who may…"
click at [268, 218] on label "the process of administering assessments to pinpoint specific knowledge and ski…" at bounding box center [403, 225] width 317 height 47
click at [263, 220] on input "the process of administering assessments to pinpoint specific knowledge and ski…" at bounding box center [258, 224] width 9 height 9
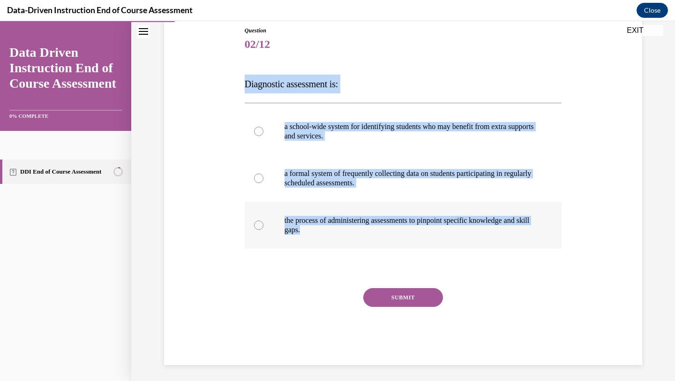
radio input "true"
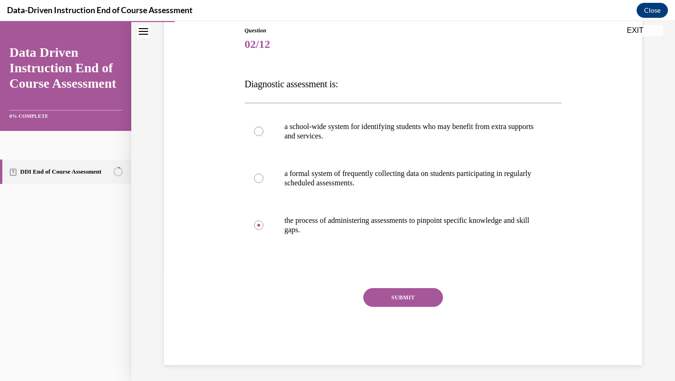
click at [383, 297] on button "SUBMIT" at bounding box center [403, 297] width 80 height 19
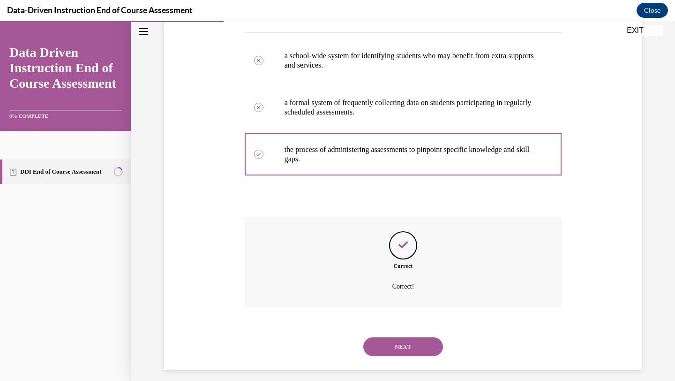
scroll to position [183, 0]
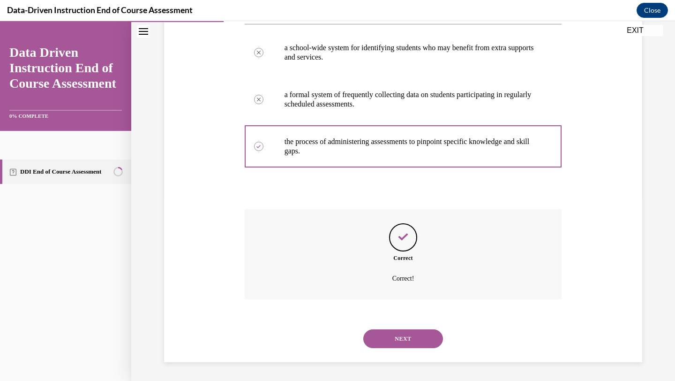
click at [392, 338] on button "NEXT" at bounding box center [403, 338] width 80 height 19
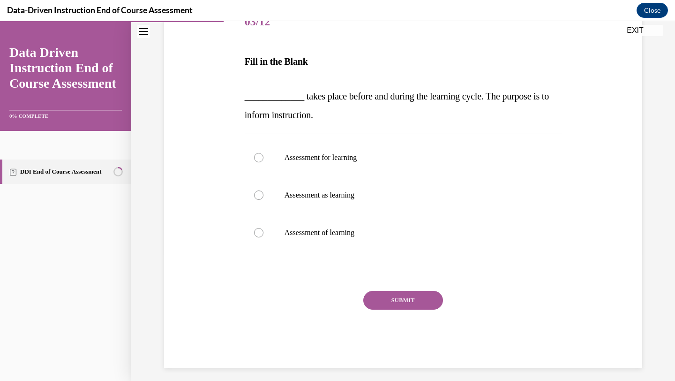
scroll to position [132, 0]
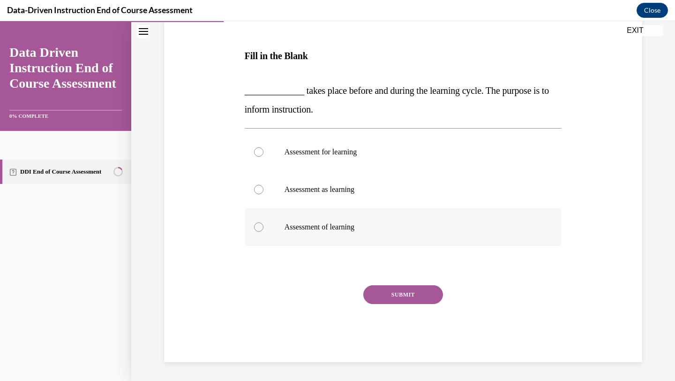
click at [335, 225] on p "Assessment of learning" at bounding box center [412, 226] width 254 height 9
click at [263, 225] on input "Assessment of learning" at bounding box center [258, 226] width 9 height 9
radio input "true"
drag, startPoint x: 231, startPoint y: 84, endPoint x: 370, endPoint y: 105, distance: 140.4
click at [370, 105] on div "Question 03/12 Fill in the Blank _____________ takes place before and during th…" at bounding box center [403, 166] width 483 height 392
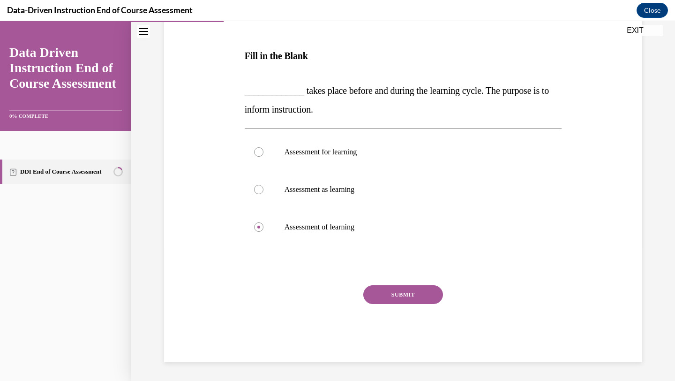
copy span "_____________ takes place before and during the learning cycle. The purpose is …"
click at [325, 53] on p "Fill in the Blank" at bounding box center [403, 63] width 317 height 35
click at [388, 293] on button "SUBMIT" at bounding box center [403, 294] width 80 height 19
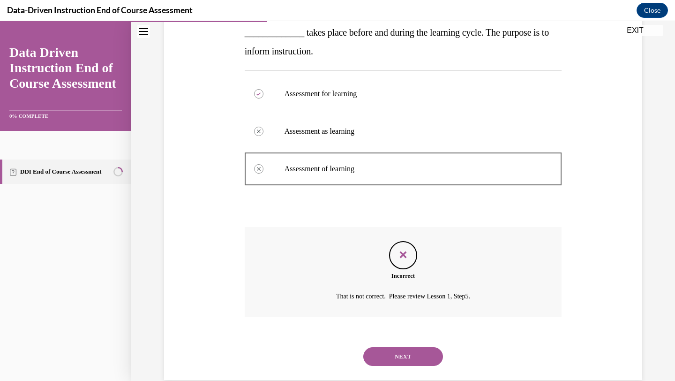
scroll to position [208, 0]
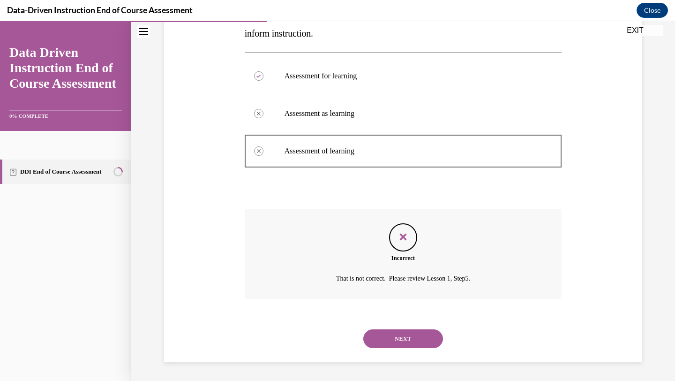
click at [386, 342] on button "NEXT" at bounding box center [403, 338] width 80 height 19
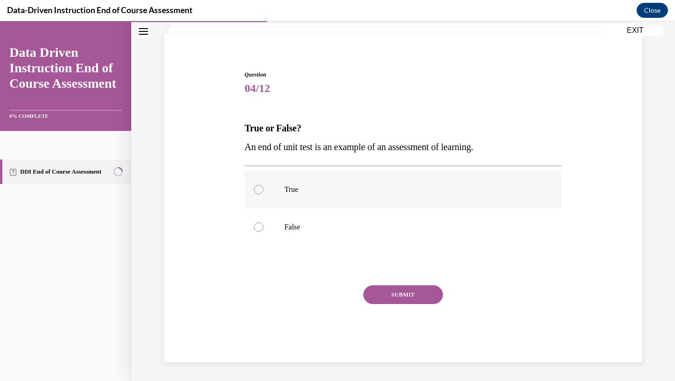
click at [261, 192] on div at bounding box center [258, 189] width 9 height 9
click at [261, 192] on input "True" at bounding box center [258, 189] width 9 height 9
radio input "true"
click at [396, 292] on button "SUBMIT" at bounding box center [403, 294] width 80 height 19
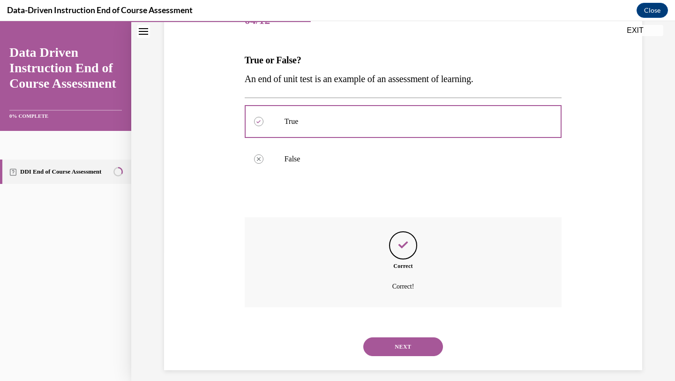
scroll to position [136, 0]
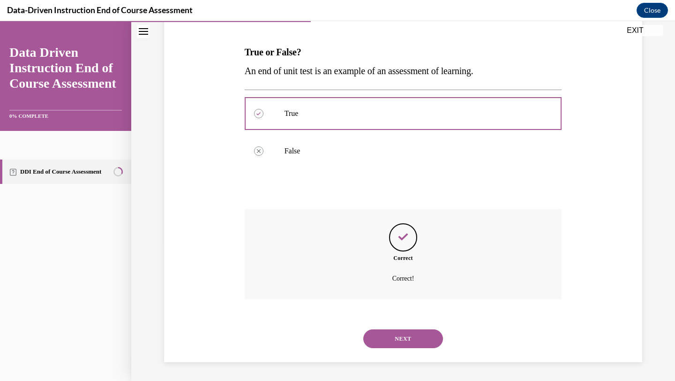
click at [391, 335] on button "NEXT" at bounding box center [403, 338] width 80 height 19
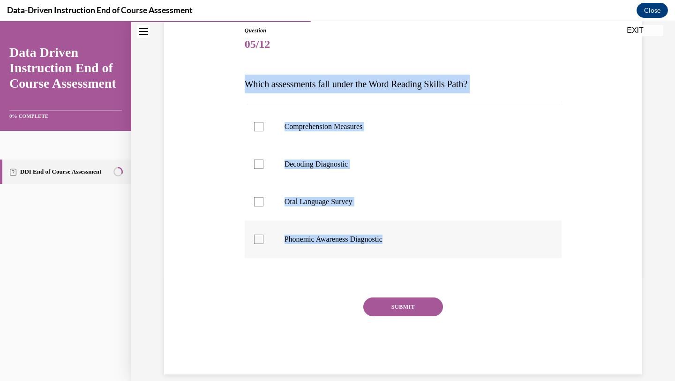
drag, startPoint x: 243, startPoint y: 82, endPoint x: 405, endPoint y: 242, distance: 227.7
click at [405, 242] on div "Question 05/12 Which assessments fall under the Word Reading Skills Path? Compr…" at bounding box center [403, 193] width 322 height 362
copy div "Which assessments fall under the Word Reading Skills Path? Comprehension Measur…"
click at [263, 161] on div at bounding box center [258, 163] width 9 height 9
click at [263, 161] on input "Decoding Diagnostic" at bounding box center [258, 163] width 9 height 9
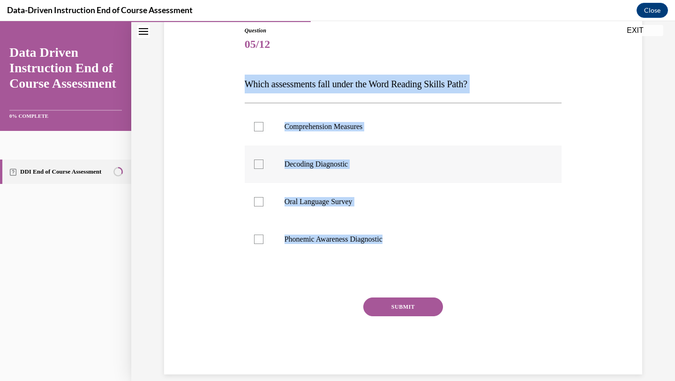
checkbox input "true"
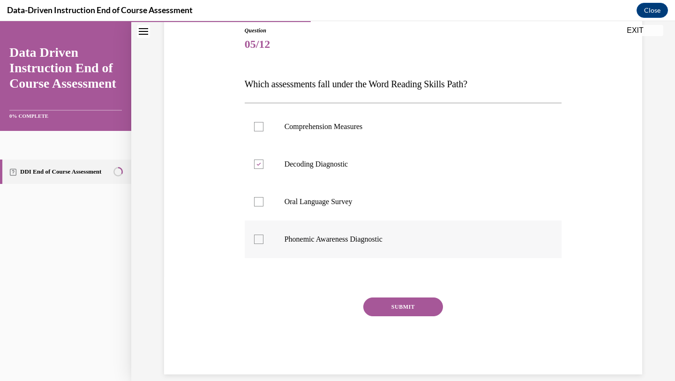
click at [318, 236] on p "Phonemic Awareness Diagnostic" at bounding box center [412, 238] width 254 height 9
click at [263, 236] on input "Phonemic Awareness Diagnostic" at bounding box center [258, 238] width 9 height 9
checkbox input "true"
click at [400, 301] on button "SUBMIT" at bounding box center [403, 306] width 80 height 19
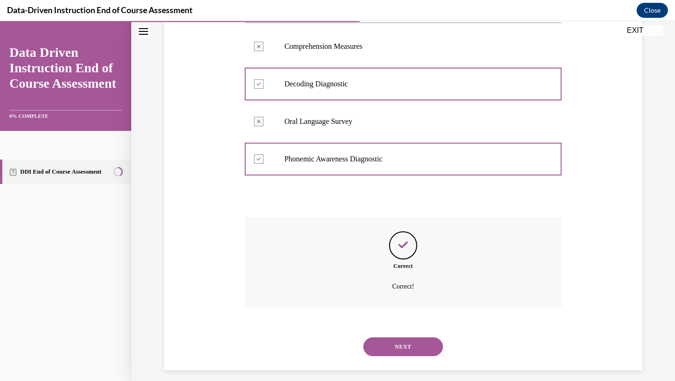
scroll to position [192, 0]
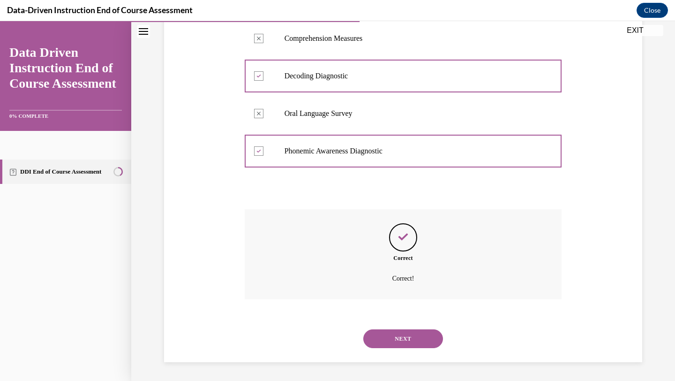
click at [402, 340] on button "NEXT" at bounding box center [403, 338] width 80 height 19
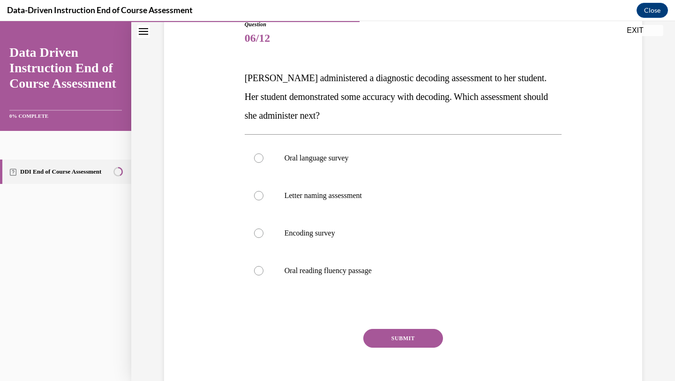
scroll to position [109, 0]
drag, startPoint x: 245, startPoint y: 77, endPoint x: 392, endPoint y: 280, distance: 250.4
click at [392, 280] on div "Question 06/12 Mrs. Lee administered a diagnostic decoding assessment to her st…" at bounding box center [403, 213] width 317 height 385
copy div "Mrs. Lee administered a diagnostic decoding assessment to her student. Her stud…"
click at [262, 233] on div at bounding box center [258, 233] width 9 height 9
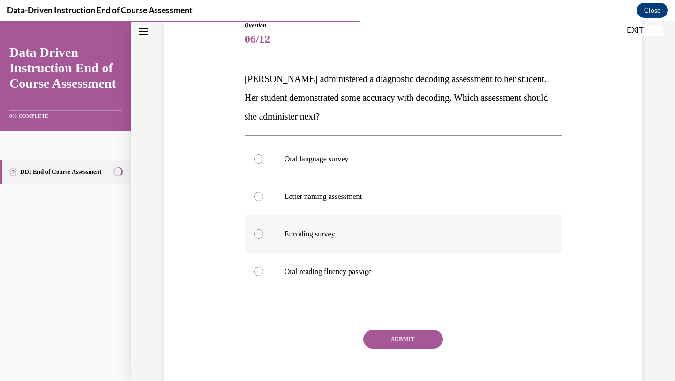
click at [262, 233] on input "Encoding survey" at bounding box center [258, 233] width 9 height 9
radio input "true"
click at [370, 334] on button "SUBMIT" at bounding box center [403, 339] width 80 height 19
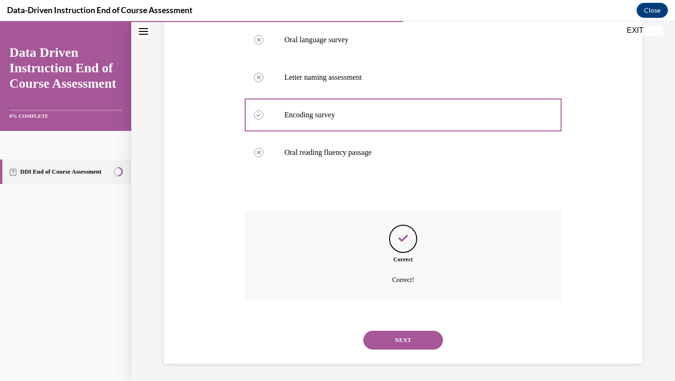
scroll to position [230, 0]
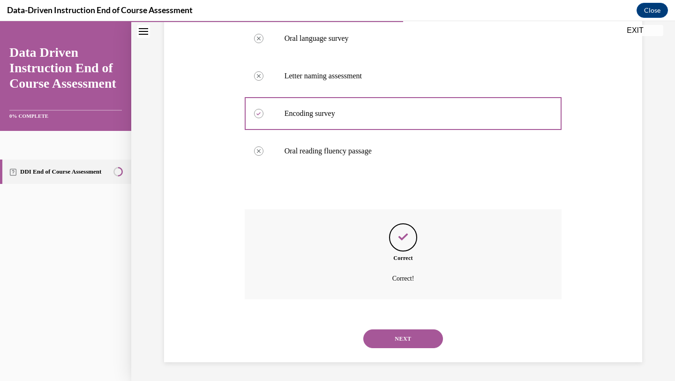
click at [394, 338] on button "NEXT" at bounding box center [403, 338] width 80 height 19
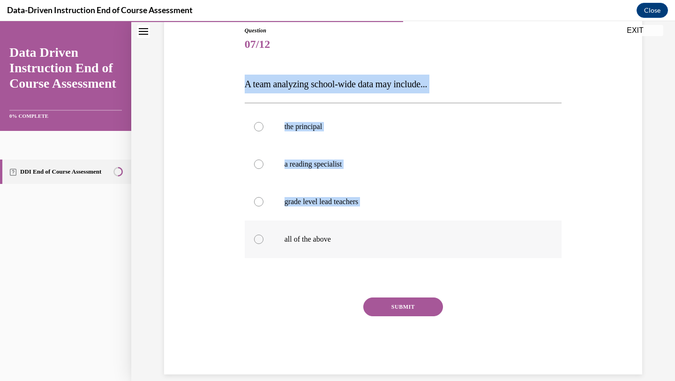
drag, startPoint x: 243, startPoint y: 83, endPoint x: 368, endPoint y: 228, distance: 192.1
click at [368, 228] on div "Question 07/12 A team analyzing school-wide data may include... the principal a…" at bounding box center [403, 193] width 322 height 362
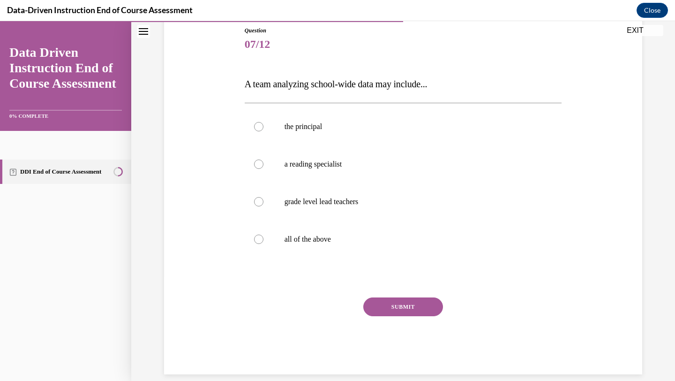
click at [225, 305] on div "Question 07/12 A team analyzing school-wide data may include... the principal a…" at bounding box center [403, 186] width 483 height 376
click at [290, 235] on p "all of the above" at bounding box center [412, 238] width 254 height 9
click at [263, 235] on input "all of the above" at bounding box center [258, 238] width 9 height 9
radio input "true"
click at [392, 304] on button "SUBMIT" at bounding box center [403, 306] width 80 height 19
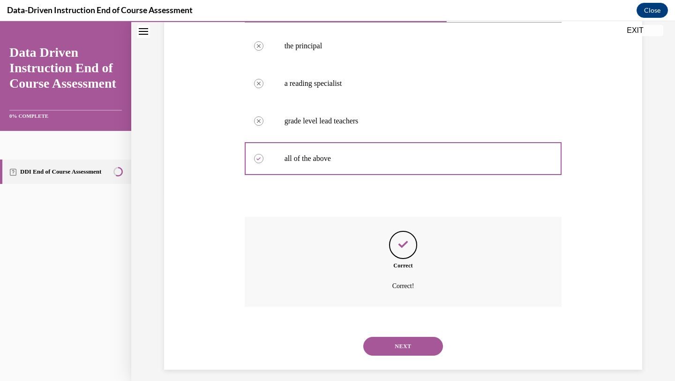
scroll to position [192, 0]
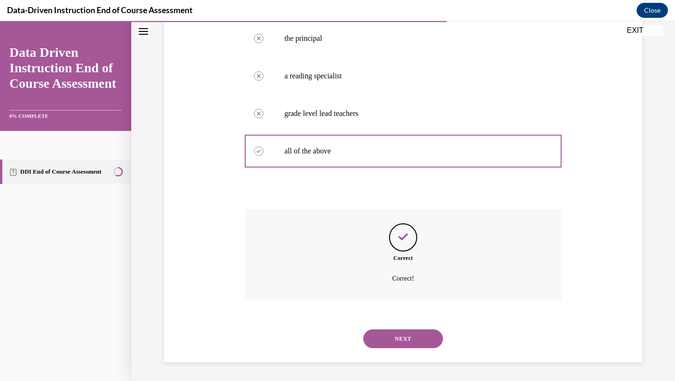
click at [389, 338] on button "NEXT" at bounding box center [403, 338] width 80 height 19
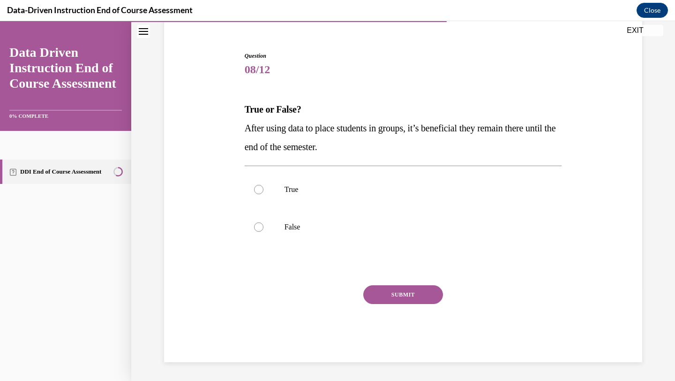
scroll to position [79, 0]
click at [276, 217] on label "False" at bounding box center [403, 227] width 317 height 38
click at [263, 222] on input "False" at bounding box center [258, 226] width 9 height 9
radio input "true"
click at [377, 297] on button "SUBMIT" at bounding box center [403, 294] width 80 height 19
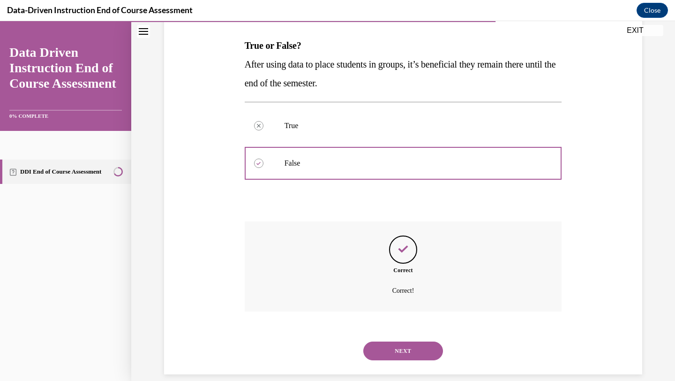
scroll to position [155, 0]
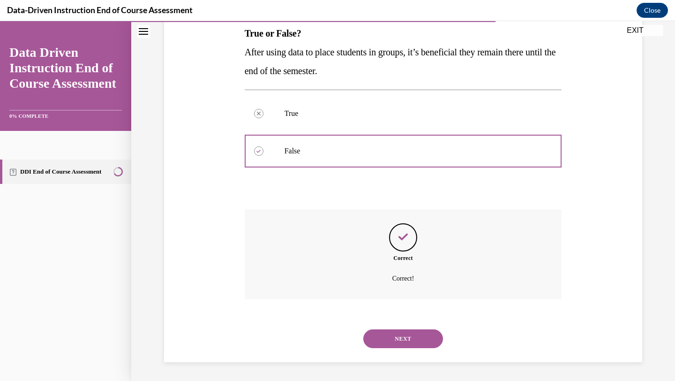
click at [394, 336] on button "NEXT" at bounding box center [403, 338] width 80 height 19
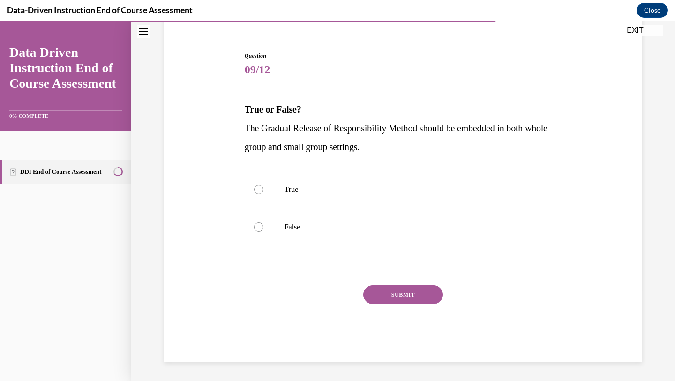
scroll to position [79, 0]
click at [286, 193] on p "True" at bounding box center [412, 189] width 254 height 9
click at [263, 193] on input "True" at bounding box center [258, 189] width 9 height 9
radio input "true"
click at [397, 291] on button "SUBMIT" at bounding box center [403, 294] width 80 height 19
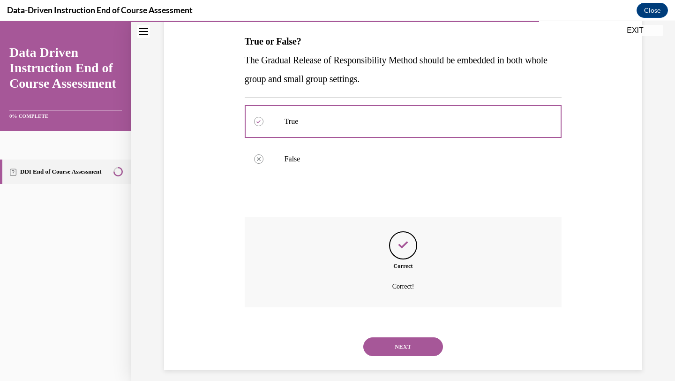
scroll to position [155, 0]
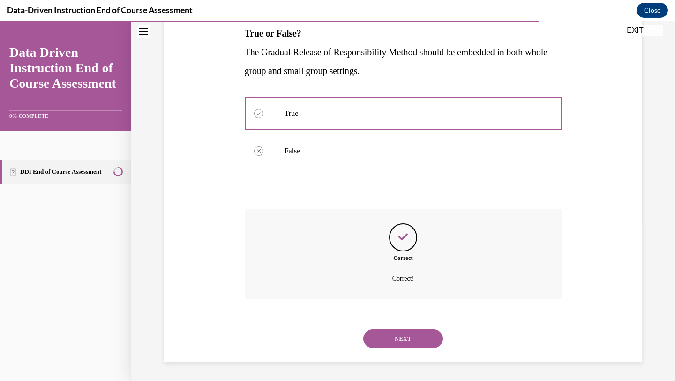
click at [390, 342] on button "NEXT" at bounding box center [403, 338] width 80 height 19
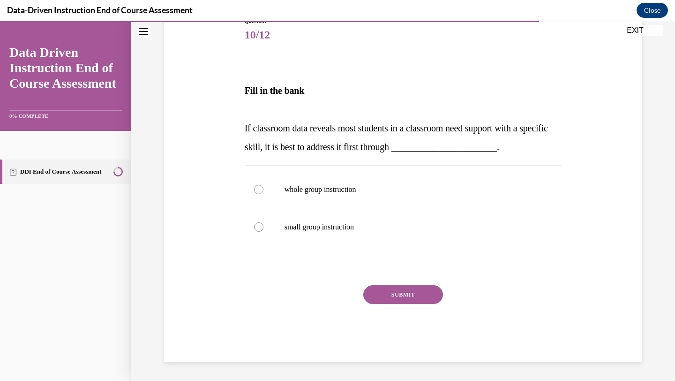
scroll to position [104, 0]
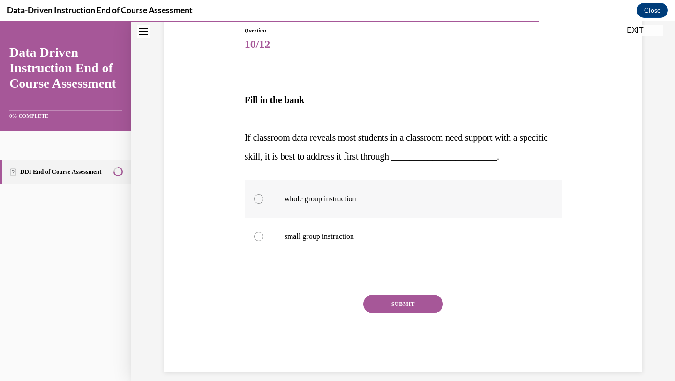
click at [346, 193] on label "whole group instruction" at bounding box center [403, 199] width 317 height 38
click at [263, 194] on input "whole group instruction" at bounding box center [258, 198] width 9 height 9
radio input "true"
click at [420, 298] on button "SUBMIT" at bounding box center [403, 303] width 80 height 19
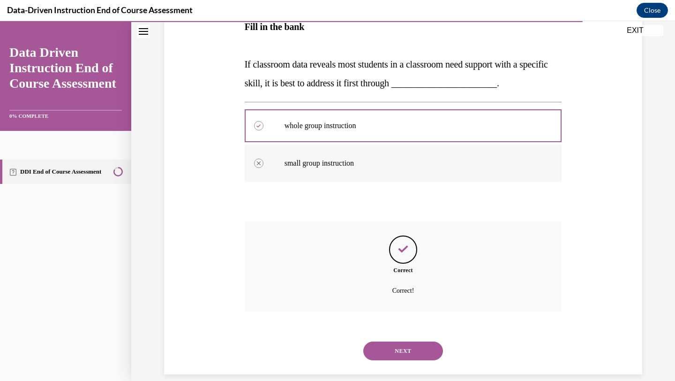
scroll to position [189, 0]
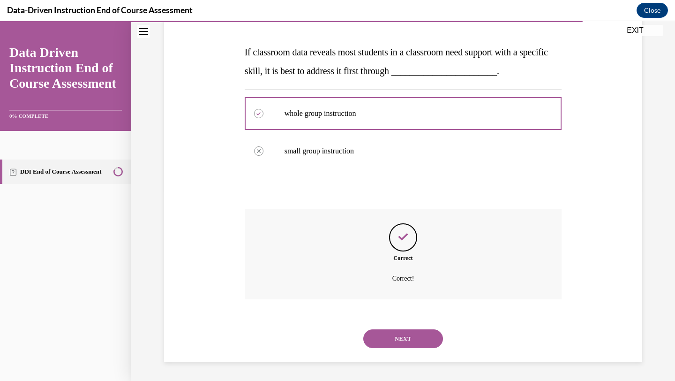
click at [391, 336] on button "NEXT" at bounding box center [403, 338] width 80 height 19
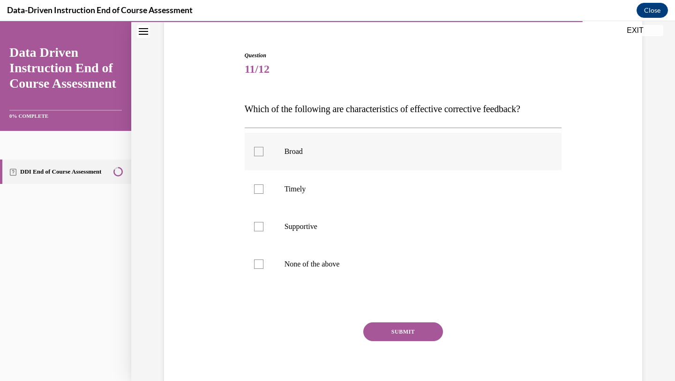
scroll to position [80, 0]
click at [278, 237] on label "Supportive" at bounding box center [403, 226] width 317 height 38
click at [263, 230] on input "Supportive" at bounding box center [258, 225] width 9 height 9
checkbox input "true"
click at [278, 184] on label "Timely" at bounding box center [403, 188] width 317 height 38
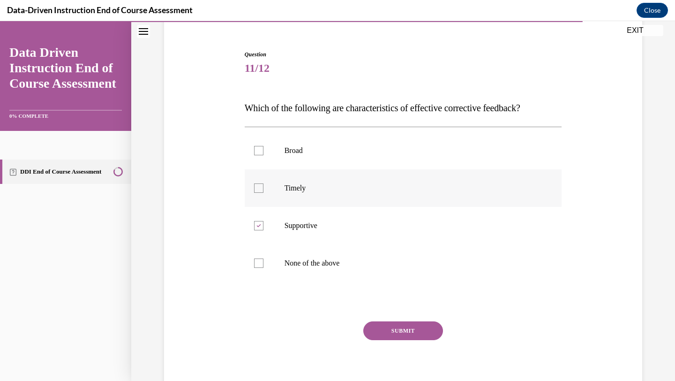
click at [263, 184] on input "Timely" at bounding box center [258, 187] width 9 height 9
checkbox input "true"
click at [370, 152] on p "Broad" at bounding box center [412, 150] width 254 height 9
click at [263, 152] on input "Broad" at bounding box center [258, 150] width 9 height 9
checkbox input "true"
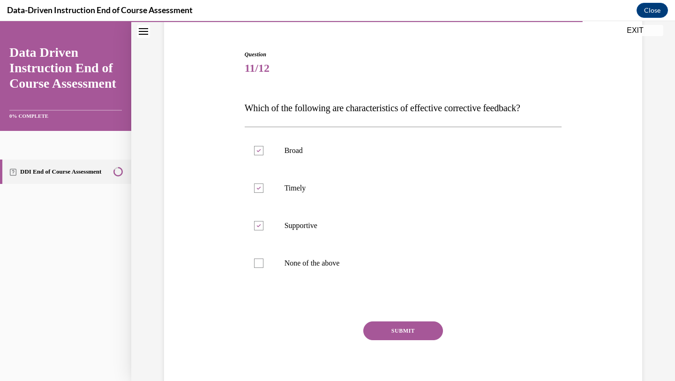
click at [385, 321] on button "SUBMIT" at bounding box center [403, 330] width 80 height 19
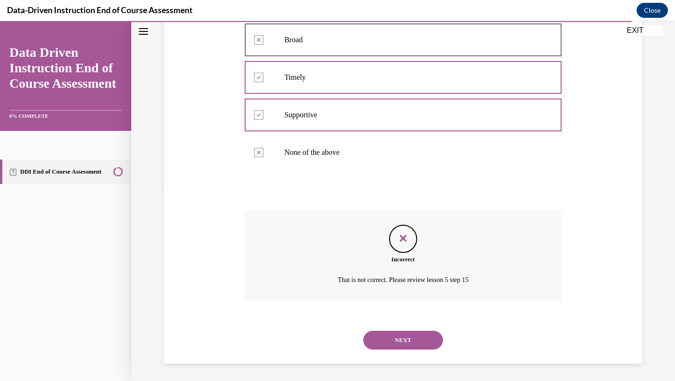
scroll to position [192, 0]
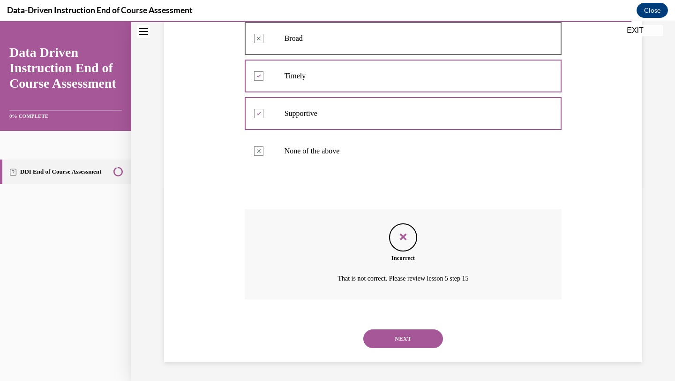
click at [388, 338] on button "NEXT" at bounding box center [403, 338] width 80 height 19
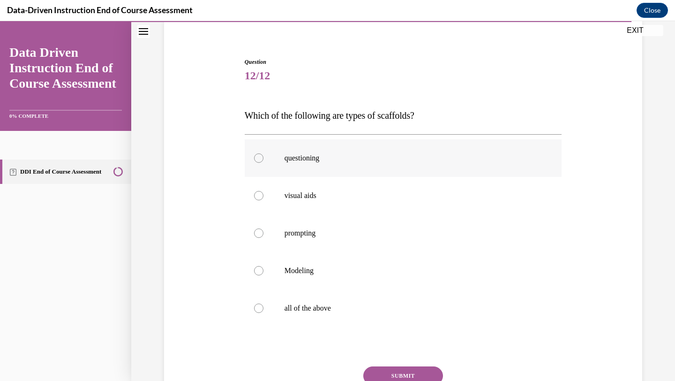
scroll to position [72, 0]
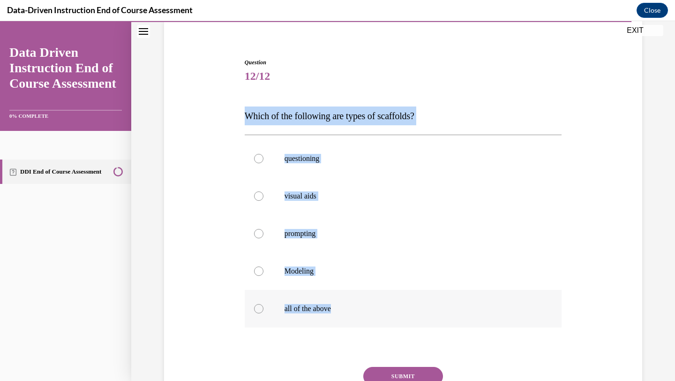
drag, startPoint x: 243, startPoint y: 115, endPoint x: 360, endPoint y: 314, distance: 230.5
click at [360, 314] on div "Question 12/12 Which of the following are types of scaffolds? questioning visua…" at bounding box center [403, 243] width 322 height 399
copy div "Which of the following are types of scaffolds? questioning visual aids promptin…"
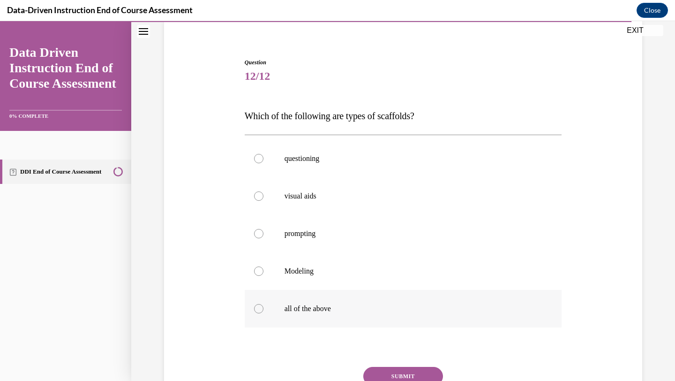
click at [262, 302] on label "all of the above" at bounding box center [403, 309] width 317 height 38
click at [262, 304] on input "all of the above" at bounding box center [258, 308] width 9 height 9
radio input "true"
click at [380, 368] on button "SUBMIT" at bounding box center [403, 376] width 80 height 19
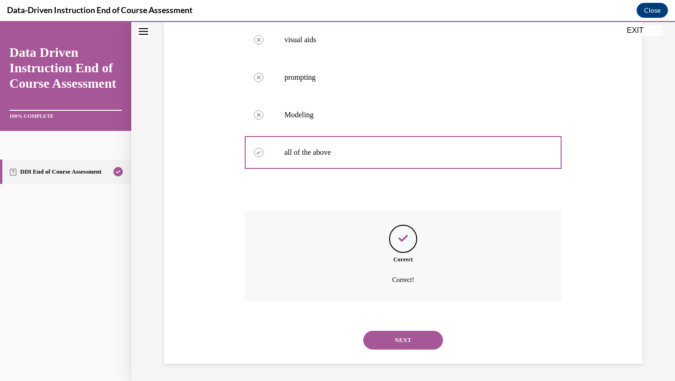
scroll to position [230, 0]
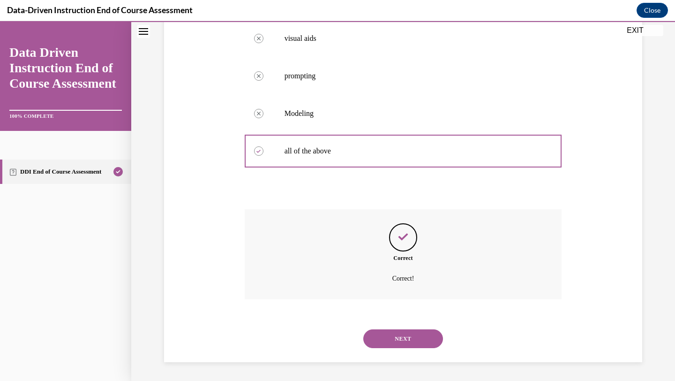
click at [382, 339] on button "NEXT" at bounding box center [403, 338] width 80 height 19
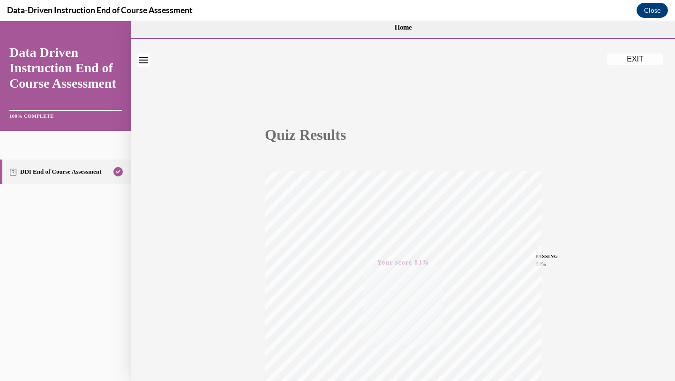
scroll to position [0, 0]
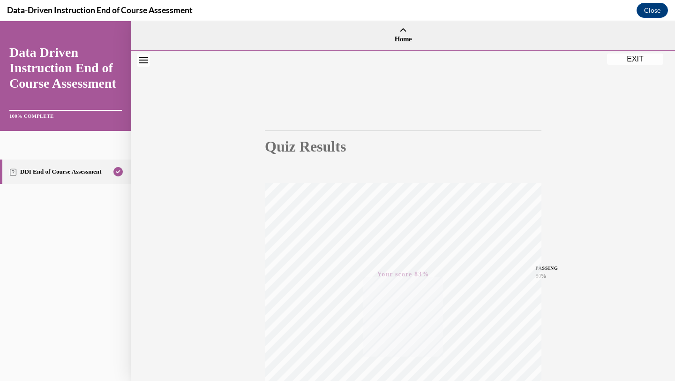
click at [637, 59] on button "EXIT" at bounding box center [635, 58] width 56 height 11
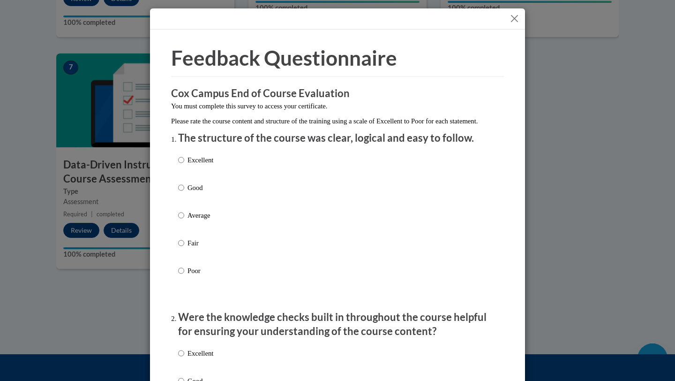
click at [514, 16] on button "Close" at bounding box center [515, 19] width 12 height 12
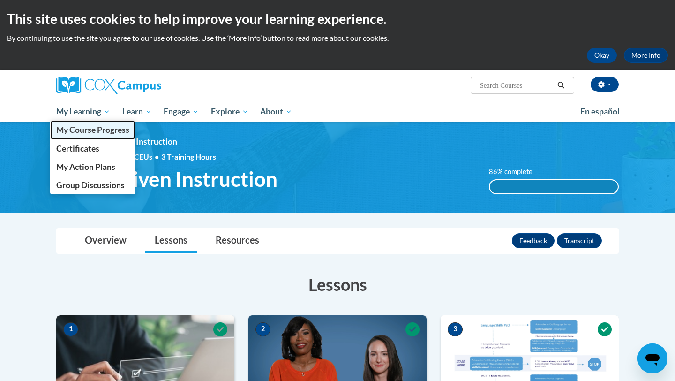
click at [98, 126] on span "My Course Progress" at bounding box center [92, 130] width 73 height 10
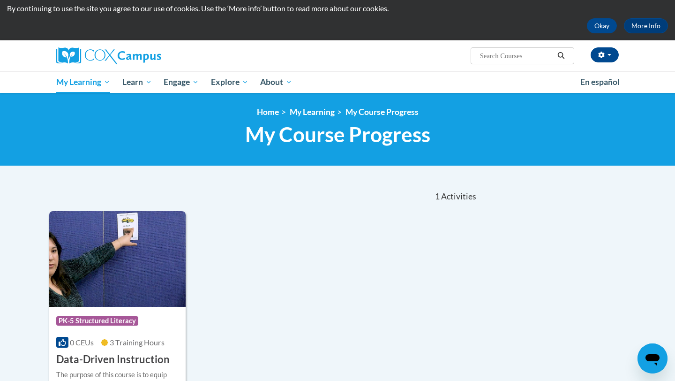
scroll to position [18, 0]
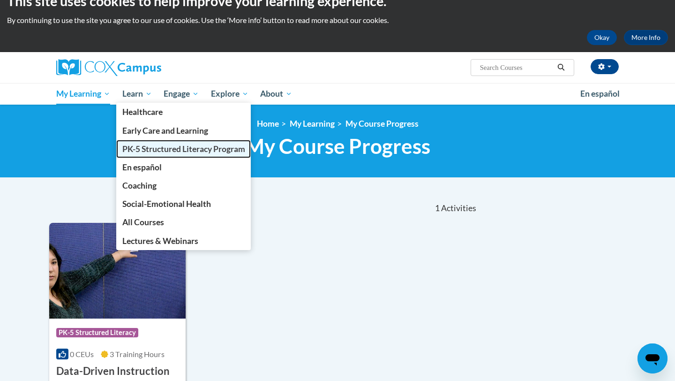
click at [155, 146] on span "PK-5 Structured Literacy Program" at bounding box center [183, 149] width 123 height 10
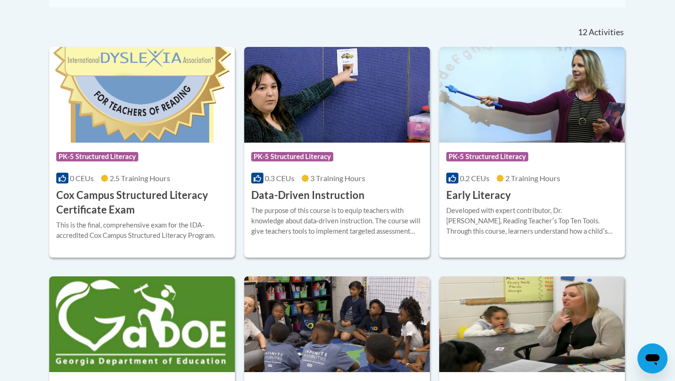
scroll to position [381, 0]
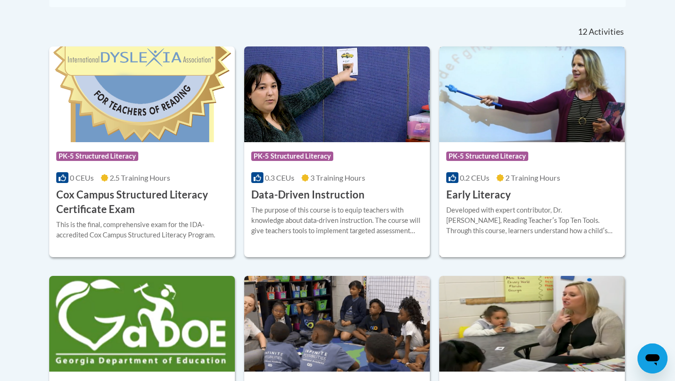
click at [482, 193] on h3 "Early Literacy" at bounding box center [478, 195] width 65 height 15
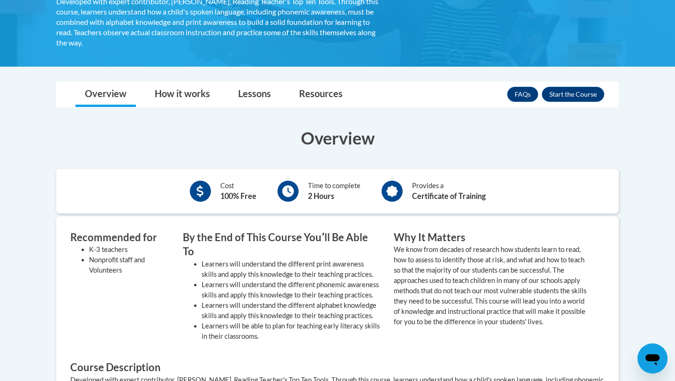
scroll to position [195, 0]
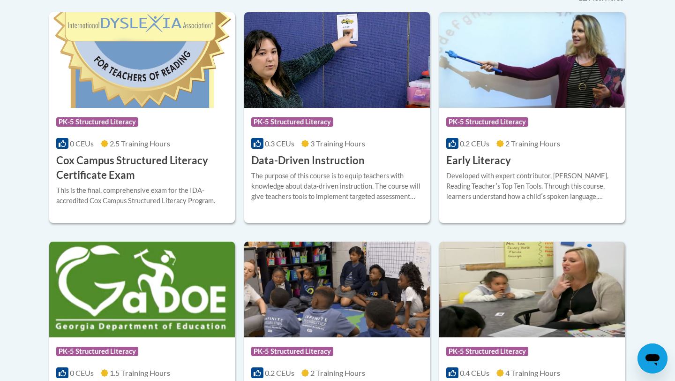
scroll to position [422, 0]
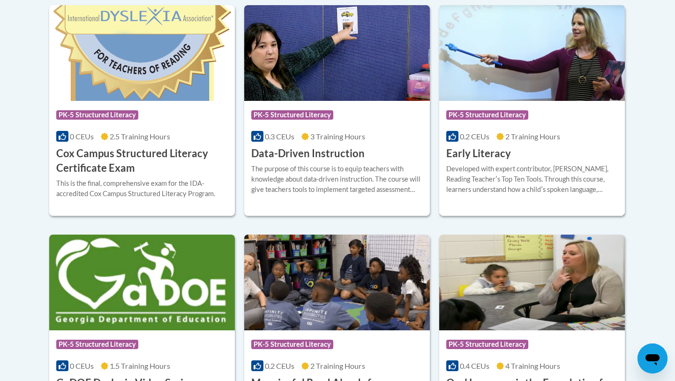
click at [520, 181] on div "Developed with expert contributor, [PERSON_NAME], Reading Teacherʹs Top Ten Too…" at bounding box center [532, 179] width 172 height 31
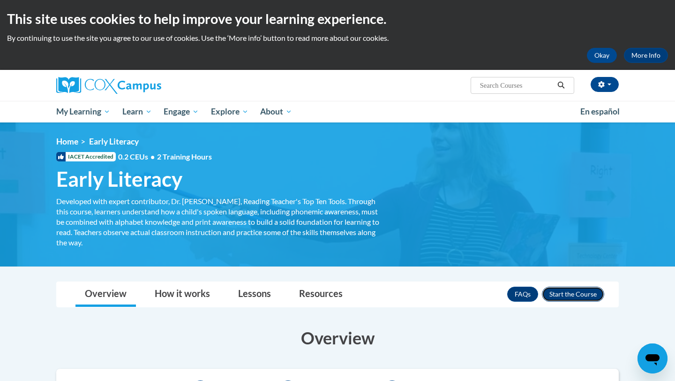
click at [569, 291] on button "Enroll" at bounding box center [573, 293] width 62 height 15
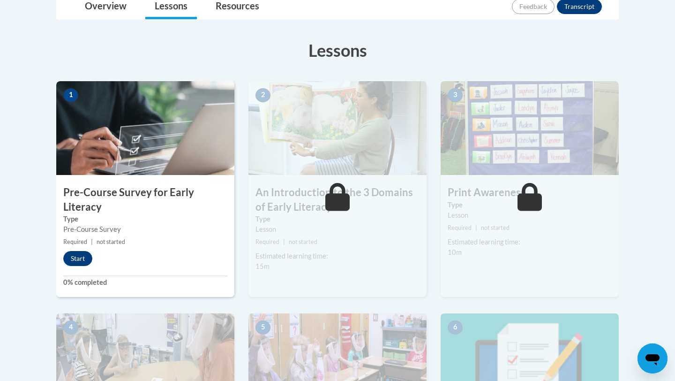
scroll to position [243, 0]
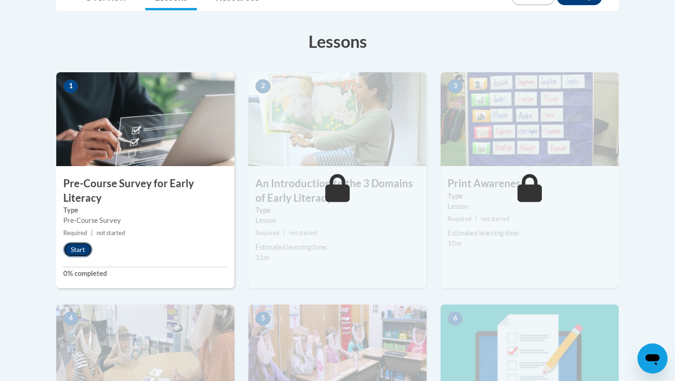
click at [77, 245] on button "Start" at bounding box center [77, 249] width 29 height 15
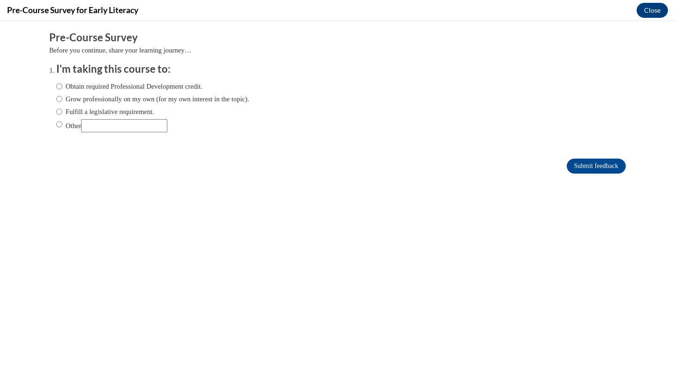
scroll to position [0, 0]
click at [111, 110] on label "Fulfill a legislative requirement." at bounding box center [105, 111] width 98 height 10
click at [62, 110] on input "Fulfill a legislative requirement." at bounding box center [59, 111] width 6 height 10
radio input "true"
click at [590, 161] on input "Submit feedback" at bounding box center [596, 165] width 59 height 15
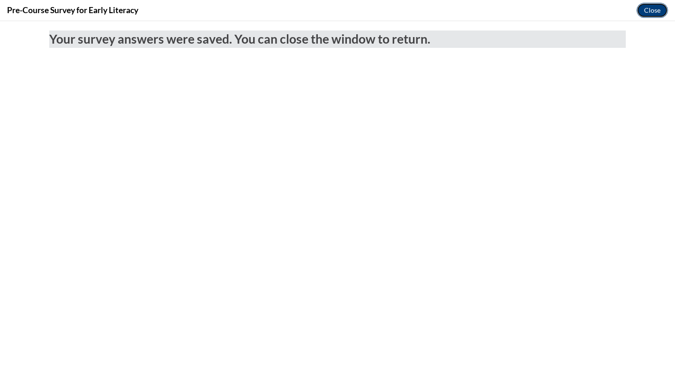
click at [657, 13] on button "Close" at bounding box center [652, 10] width 31 height 15
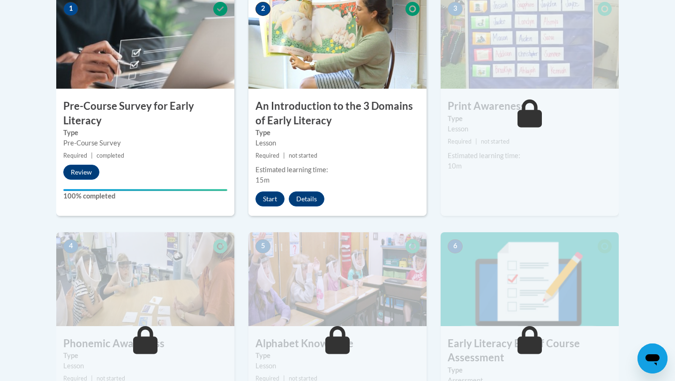
scroll to position [303, 0]
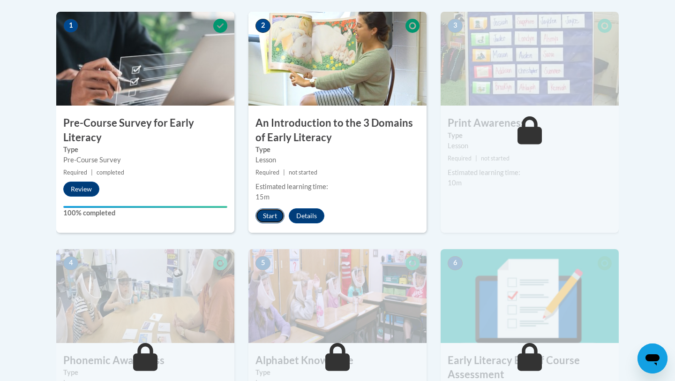
click at [270, 216] on button "Start" at bounding box center [269, 215] width 29 height 15
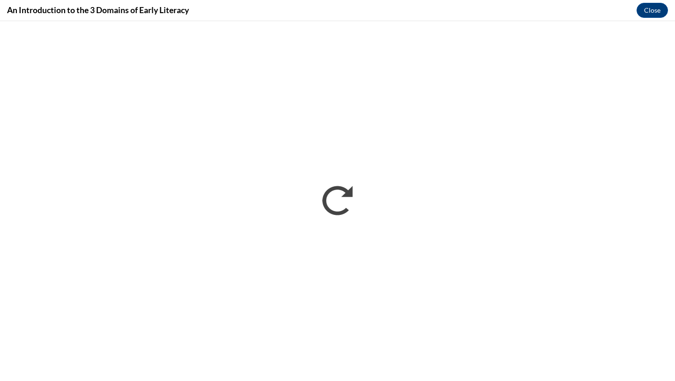
scroll to position [0, 0]
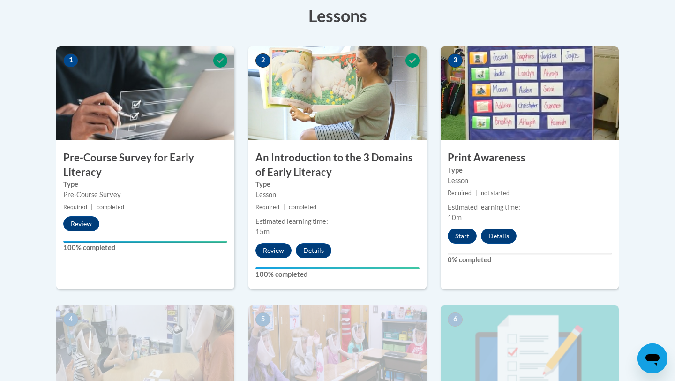
scroll to position [270, 0]
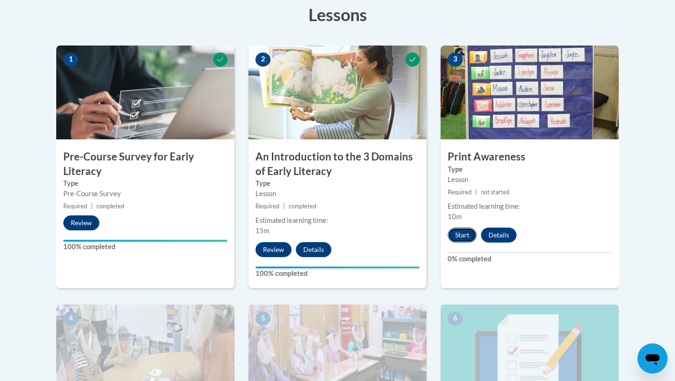
click at [462, 237] on button "Start" at bounding box center [462, 234] width 29 height 15
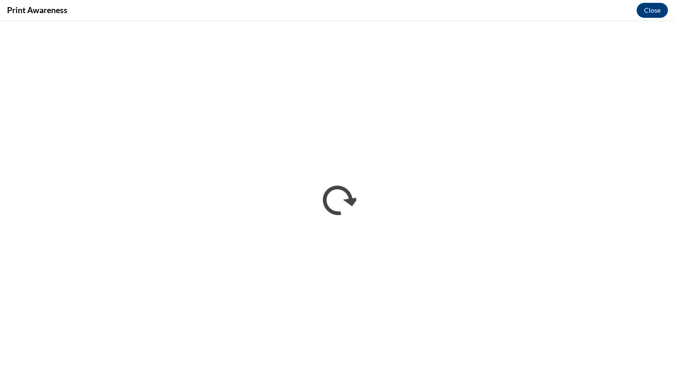
scroll to position [0, 0]
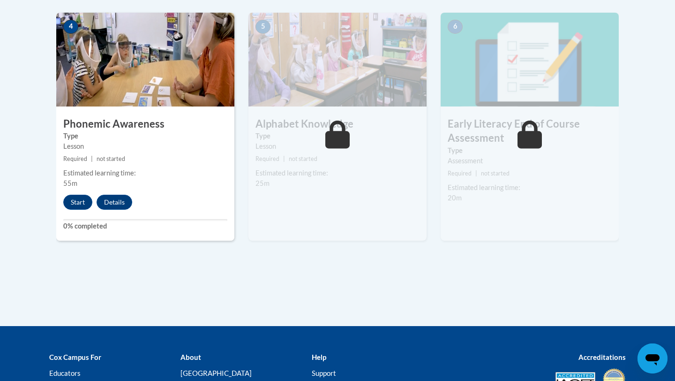
scroll to position [560, 0]
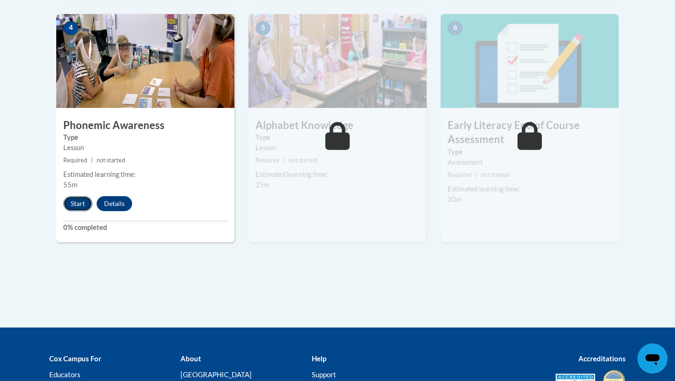
click at [74, 203] on button "Start" at bounding box center [77, 203] width 29 height 15
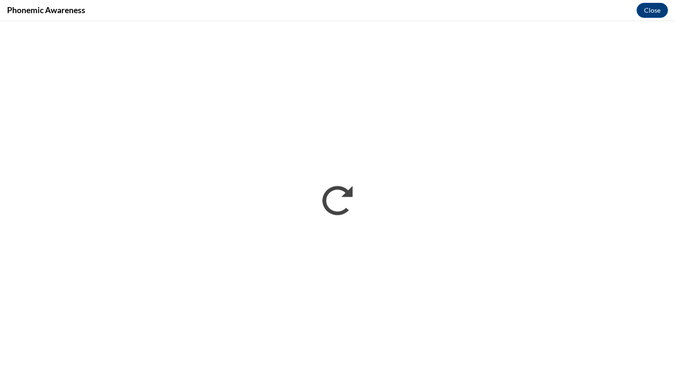
scroll to position [0, 0]
